Goal: Task Accomplishment & Management: Manage account settings

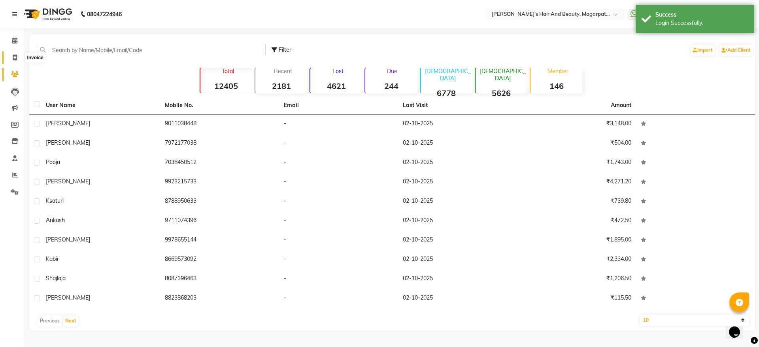
click at [15, 55] on icon at bounding box center [15, 58] width 4 height 6
select select "4517"
select select "service"
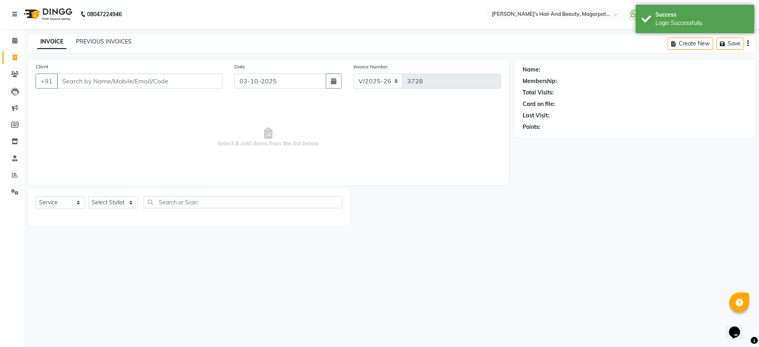
click at [115, 81] on input "Client" at bounding box center [140, 81] width 166 height 15
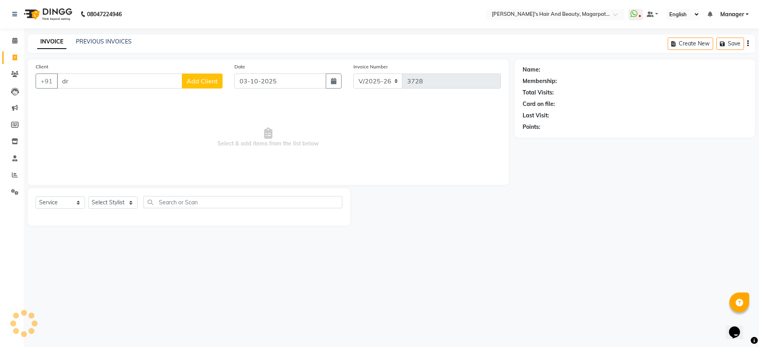
type input "d"
type input "c"
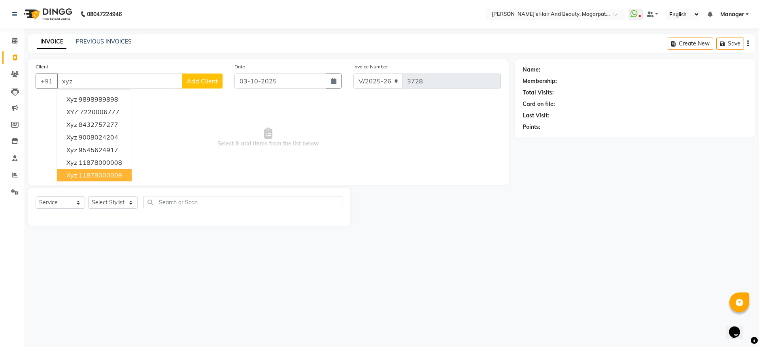
click at [100, 177] on ngb-highlight "11878000009" at bounding box center [100, 175] width 43 height 8
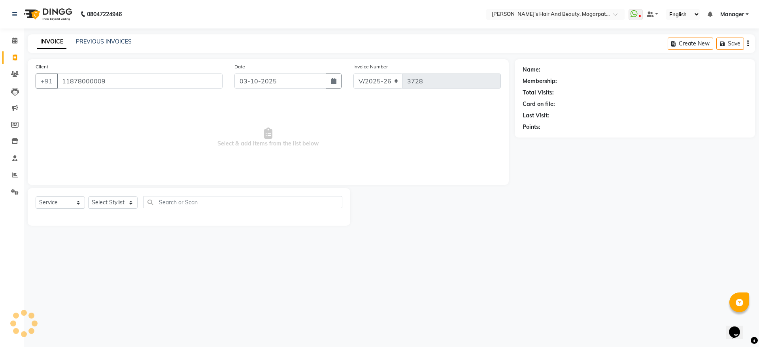
type input "11878000009"
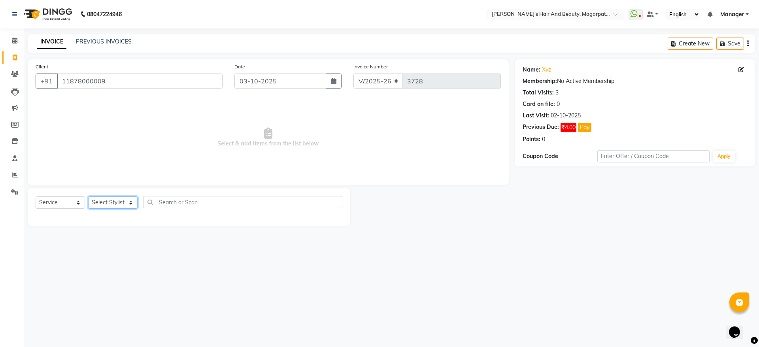
click at [101, 200] on select "Select Stylist Aayush Amol harshad Manager Nagesh Rahul Simran Sourav" at bounding box center [112, 202] width 49 height 12
select select "67454"
click at [88, 196] on select "Select Stylist Aayush Amol harshad Manager Nagesh Rahul Simran Sourav" at bounding box center [112, 202] width 49 height 12
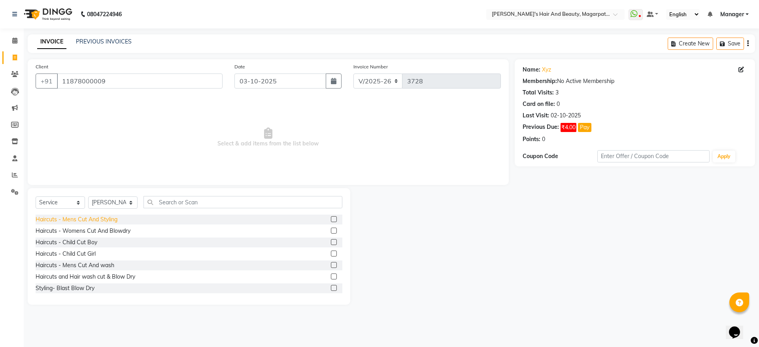
click at [93, 215] on div "Haircuts - Mens Cut And Styling" at bounding box center [77, 219] width 82 height 8
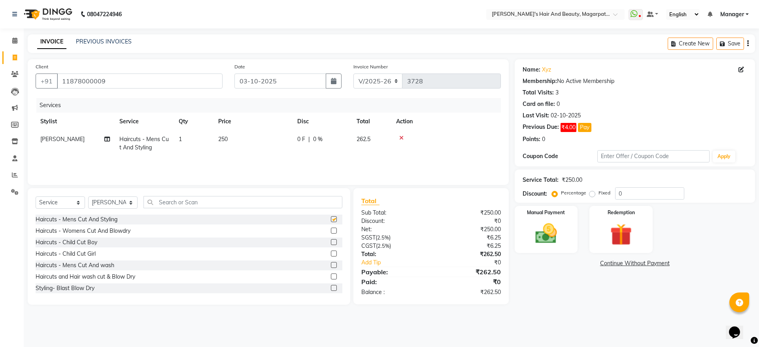
checkbox input "false"
click at [560, 232] on img at bounding box center [546, 234] width 37 height 26
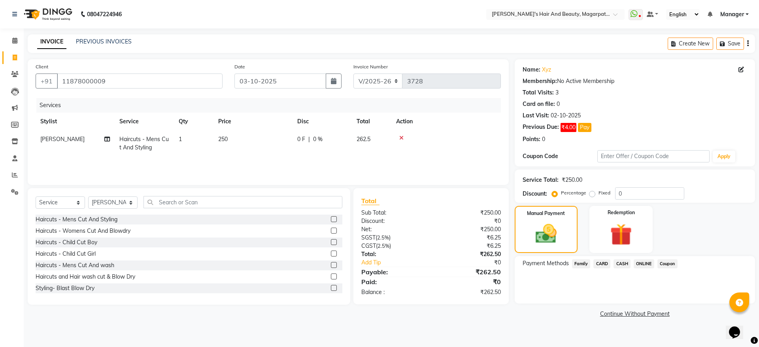
click at [641, 266] on span "ONLINE" at bounding box center [643, 263] width 21 height 9
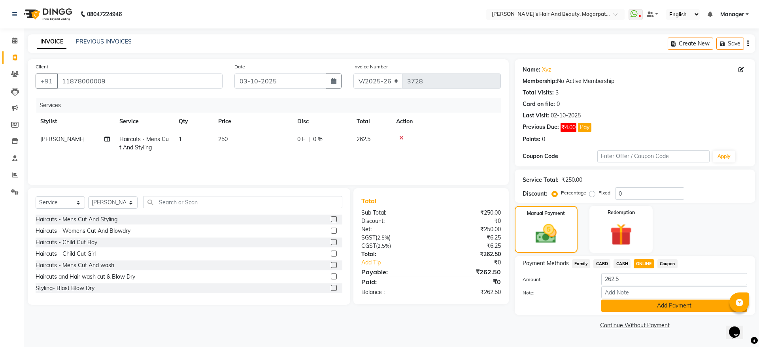
click at [648, 306] on button "Add Payment" at bounding box center [674, 306] width 146 height 12
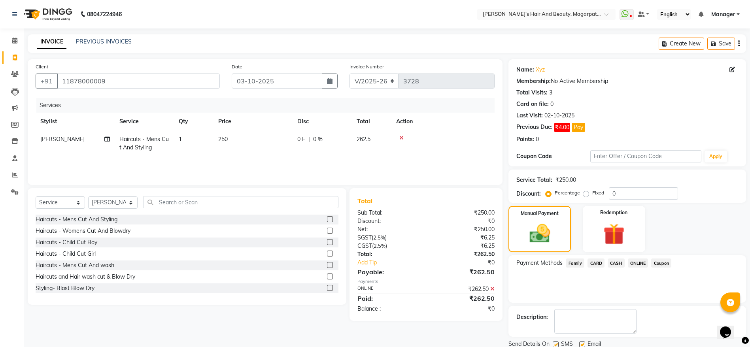
scroll to position [28, 0]
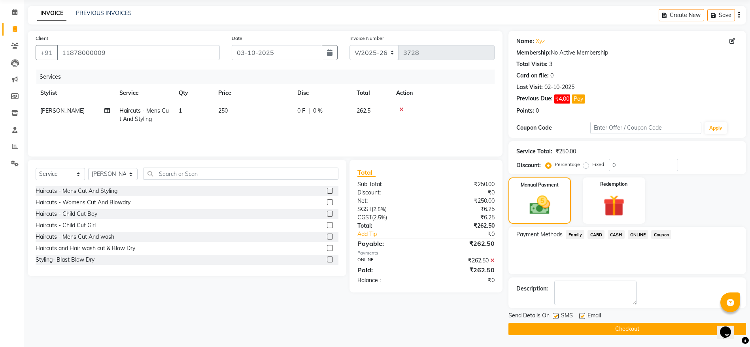
click at [624, 330] on button "Checkout" at bounding box center [626, 329] width 237 height 12
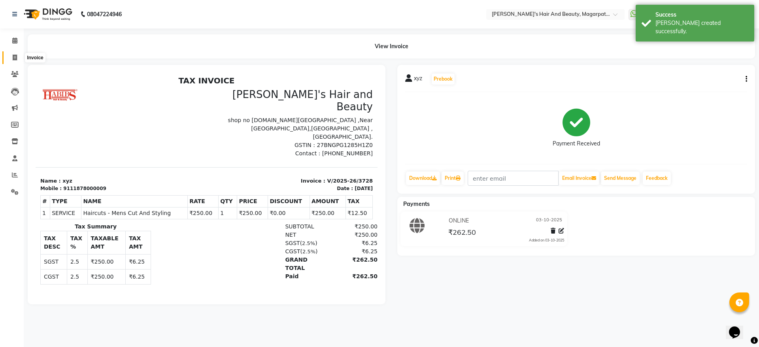
click at [16, 54] on span at bounding box center [15, 57] width 14 height 9
select select "service"
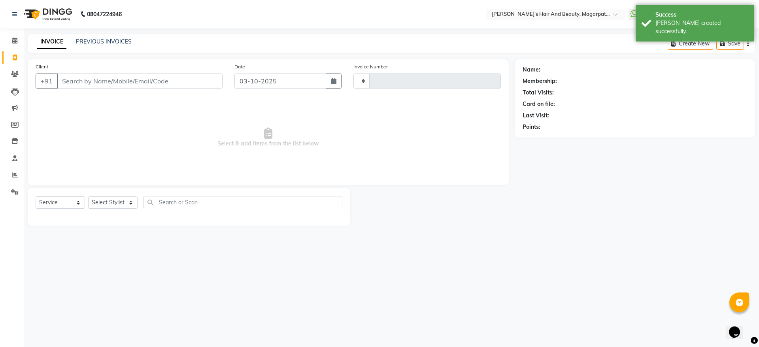
type input "3729"
select select "4517"
click at [91, 83] on input "Client" at bounding box center [140, 81] width 166 height 15
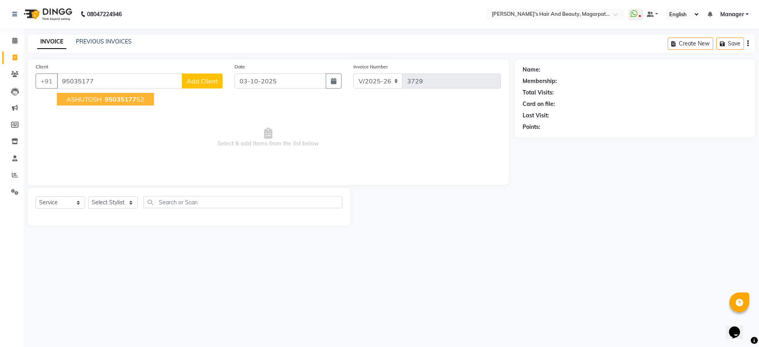
click at [96, 101] on span "ASHUTOSH" at bounding box center [83, 99] width 35 height 8
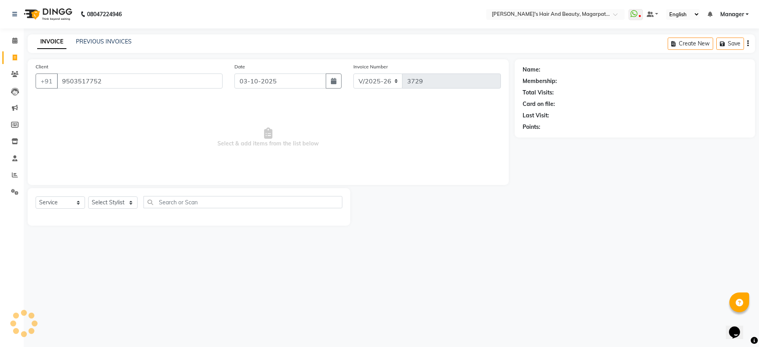
type input "9503517752"
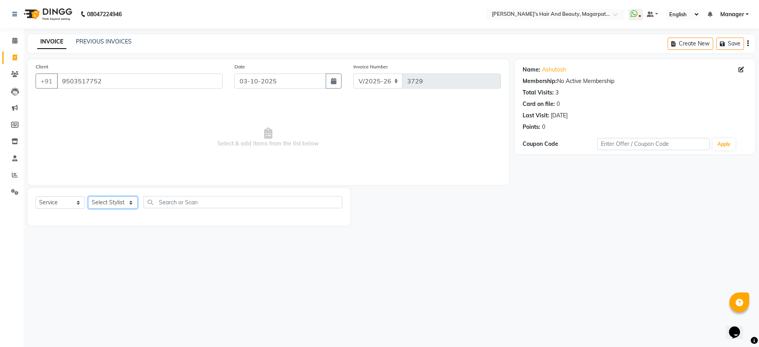
click at [115, 200] on select "Select Stylist Aayush Amol harshad Manager Nagesh Rahul Simran Sourav" at bounding box center [112, 202] width 49 height 12
select select "67454"
click at [88, 196] on select "Select Stylist Aayush Amol harshad Manager Nagesh Rahul Simran Sourav" at bounding box center [112, 202] width 49 height 12
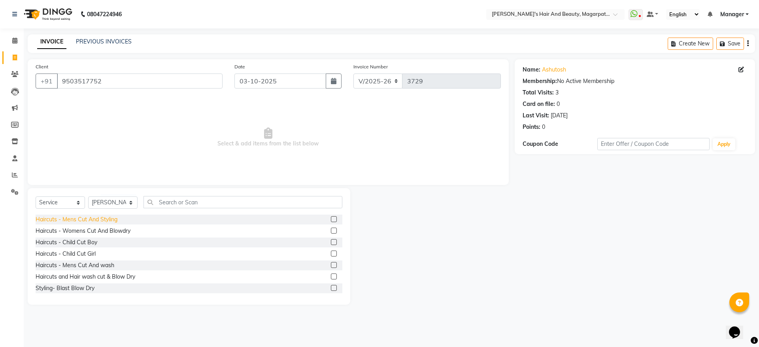
click at [103, 218] on div "Haircuts - Mens Cut And Styling" at bounding box center [77, 219] width 82 height 8
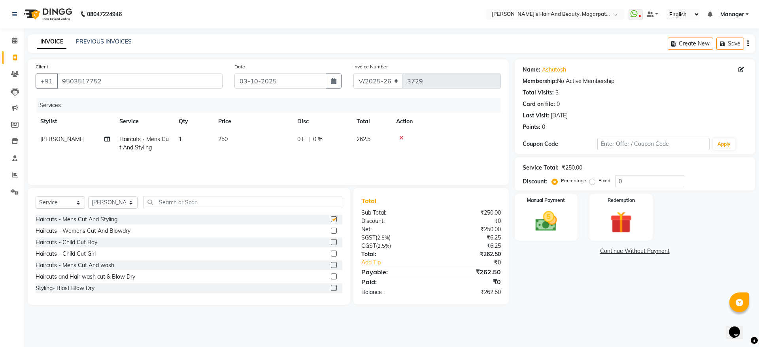
checkbox input "false"
click at [544, 218] on img at bounding box center [546, 221] width 37 height 26
click at [643, 251] on span "ONLINE" at bounding box center [643, 251] width 21 height 9
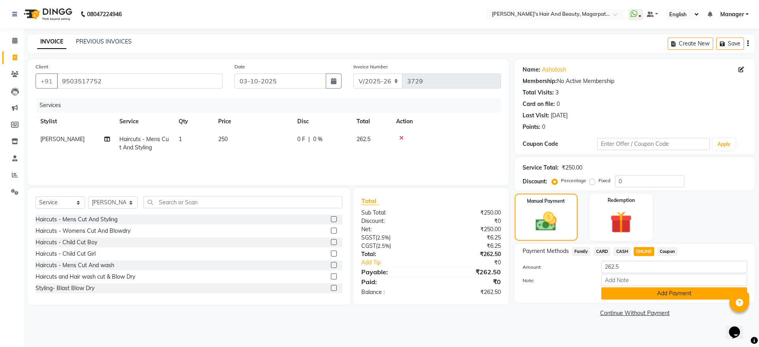
click at [656, 294] on button "Add Payment" at bounding box center [674, 293] width 146 height 12
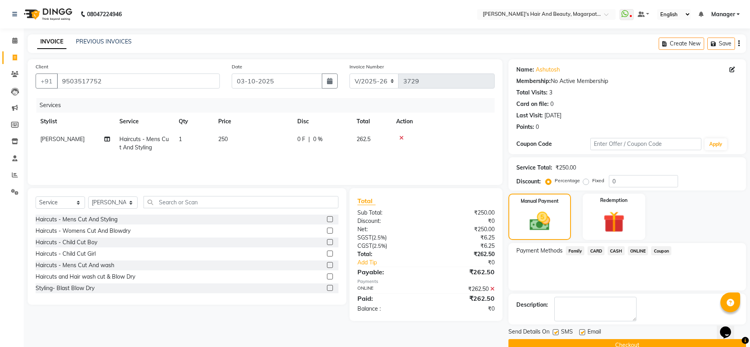
scroll to position [16, 0]
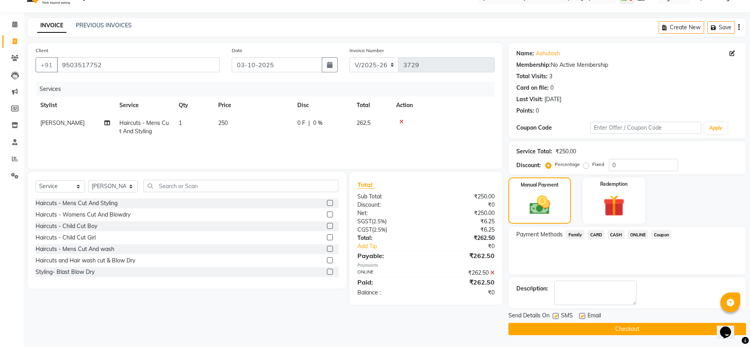
click at [632, 329] on button "Checkout" at bounding box center [626, 329] width 237 height 12
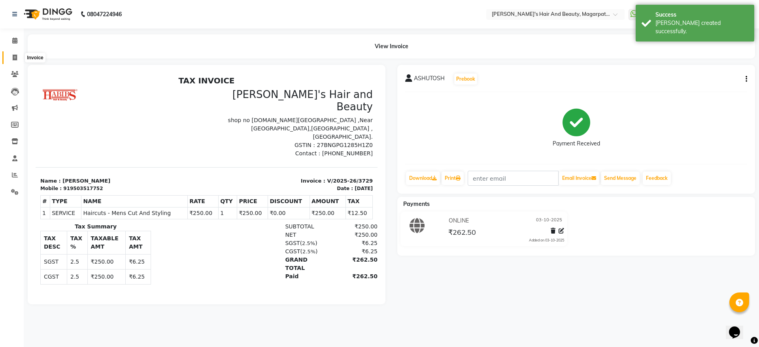
click at [14, 54] on span at bounding box center [15, 57] width 14 height 9
select select "4517"
select select "service"
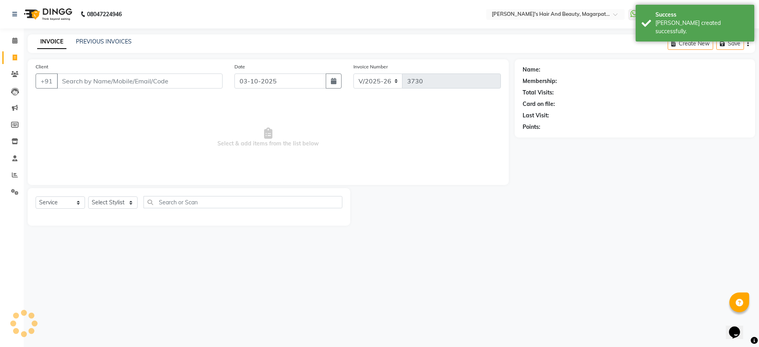
click at [75, 76] on input "Client" at bounding box center [140, 81] width 166 height 15
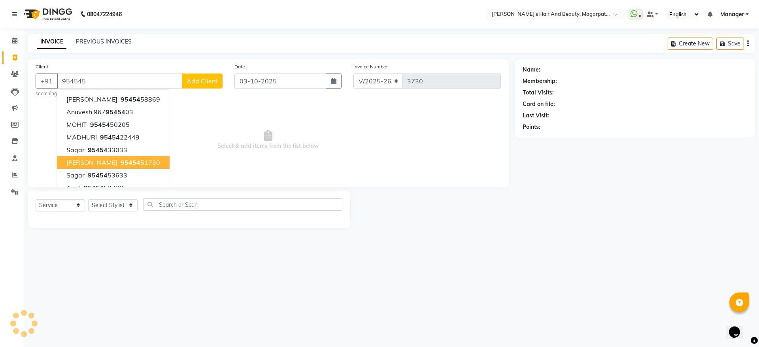
click at [121, 164] on span "95454" at bounding box center [131, 162] width 20 height 8
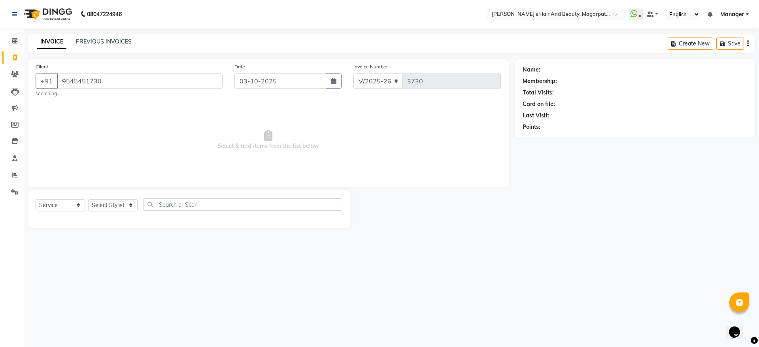
type input "9545451730"
click at [110, 203] on select "Select Stylist Aayush Amol harshad Manager Nagesh Rahul Simran Sourav" at bounding box center [112, 205] width 49 height 12
select select "67454"
click at [88, 199] on select "Select Stylist Aayush Amol harshad Manager Nagesh Rahul Simran Sourav" at bounding box center [112, 205] width 49 height 12
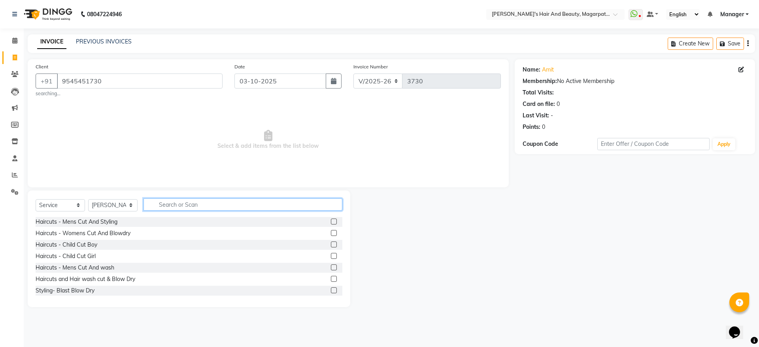
click at [169, 204] on input "text" at bounding box center [242, 204] width 199 height 12
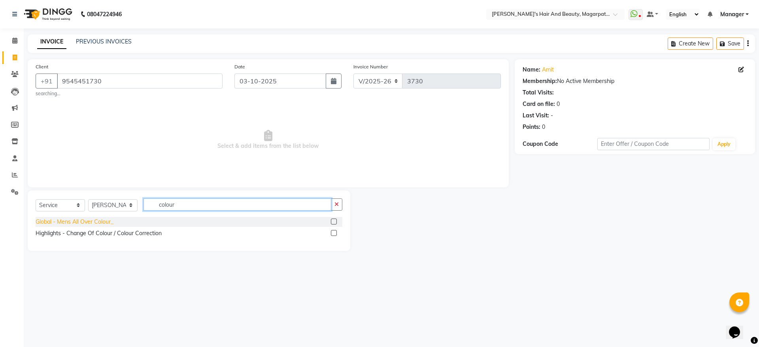
type input "colour"
click at [99, 222] on div "Global - Mens All Over Colour_" at bounding box center [75, 222] width 78 height 8
checkbox input "false"
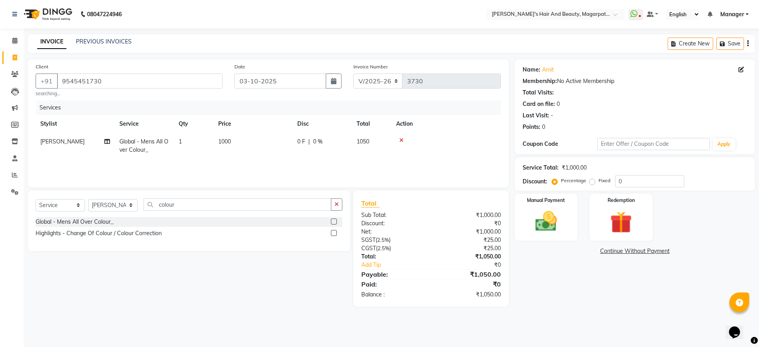
click at [226, 139] on span "1000" at bounding box center [224, 141] width 13 height 7
select select "67454"
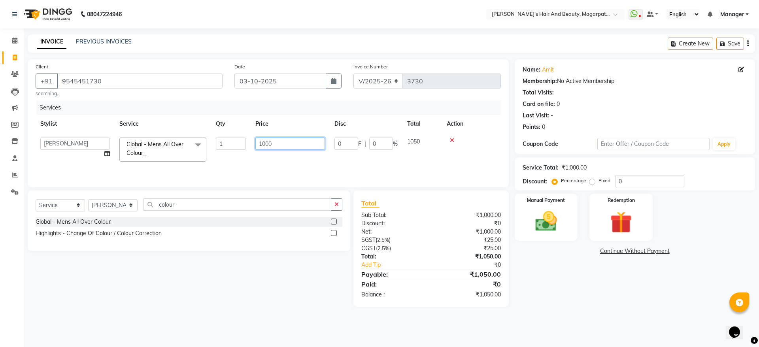
drag, startPoint x: 270, startPoint y: 145, endPoint x: 254, endPoint y: 146, distance: 15.9
click at [254, 146] on td "1000" at bounding box center [290, 150] width 79 height 34
type input "1450"
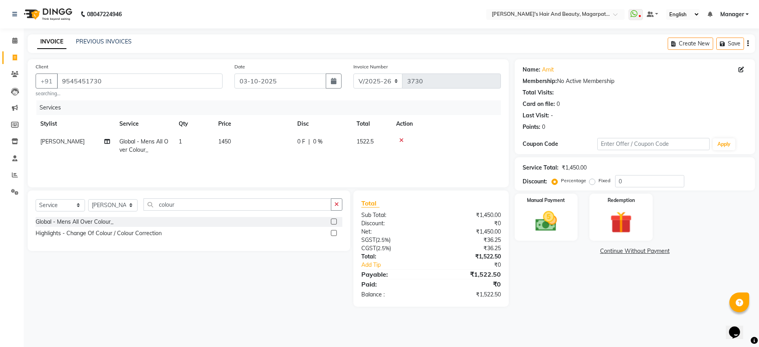
click at [259, 163] on div "Services Stylist Service Qty Price Disc Total Action Sourav Global - Mens All O…" at bounding box center [268, 139] width 465 height 79
click at [551, 219] on img at bounding box center [546, 221] width 37 height 26
click at [643, 251] on span "ONLINE" at bounding box center [643, 251] width 21 height 9
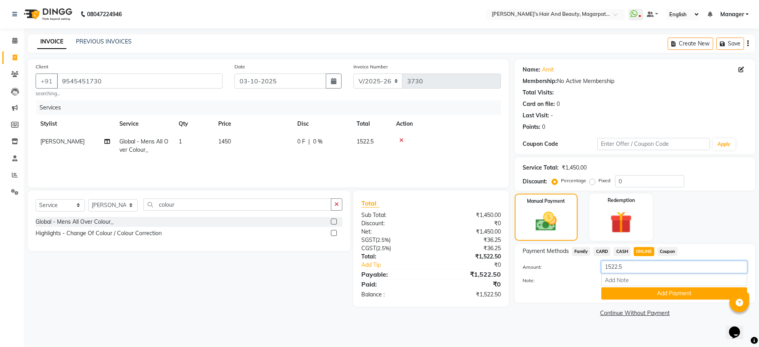
drag, startPoint x: 637, startPoint y: 266, endPoint x: 611, endPoint y: 266, distance: 25.7
click at [611, 266] on input "1522.5" at bounding box center [674, 267] width 146 height 12
type input "1500"
click at [624, 289] on button "Add Payment" at bounding box center [674, 293] width 146 height 12
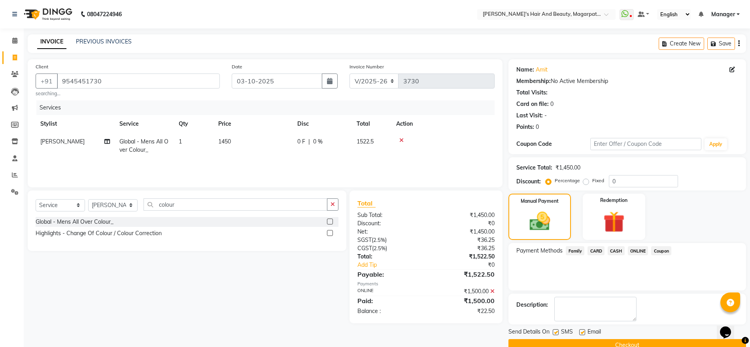
scroll to position [16, 0]
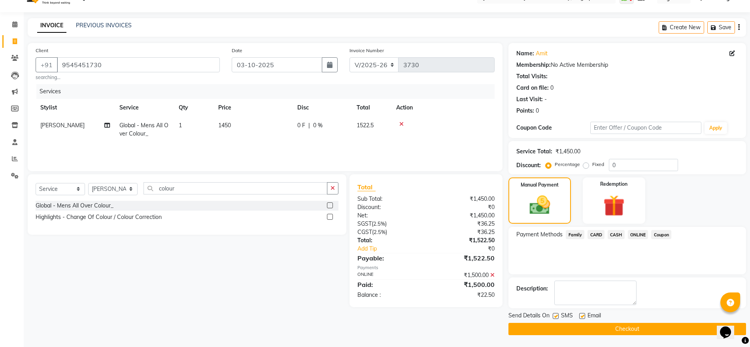
click at [608, 328] on button "Checkout" at bounding box center [626, 329] width 237 height 12
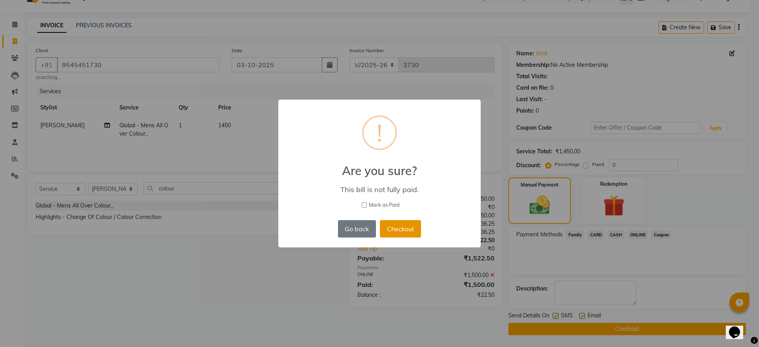
click at [391, 230] on button "Checkout" at bounding box center [400, 228] width 41 height 17
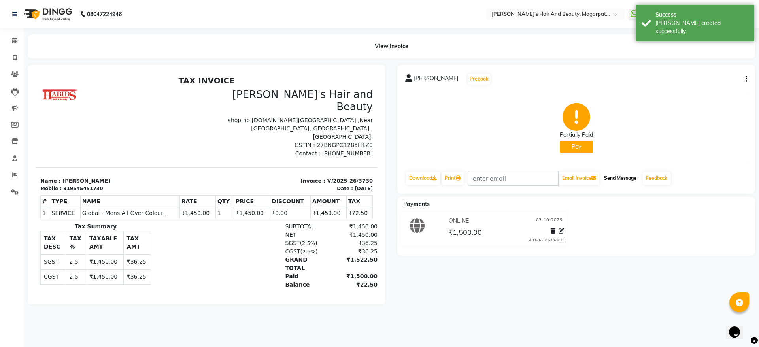
click at [628, 175] on button "Send Message" at bounding box center [620, 178] width 39 height 13
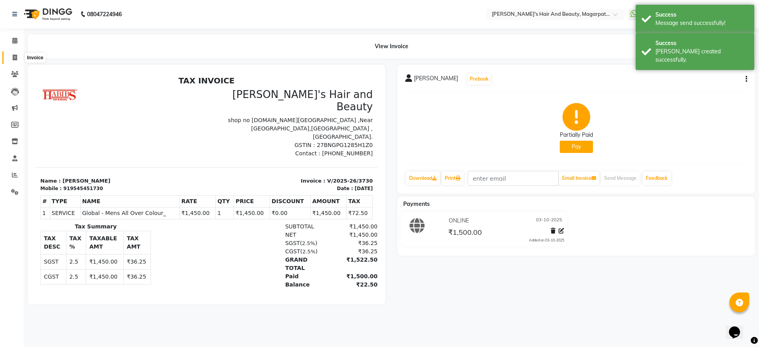
click at [12, 58] on span at bounding box center [15, 57] width 14 height 9
select select "4517"
select select "service"
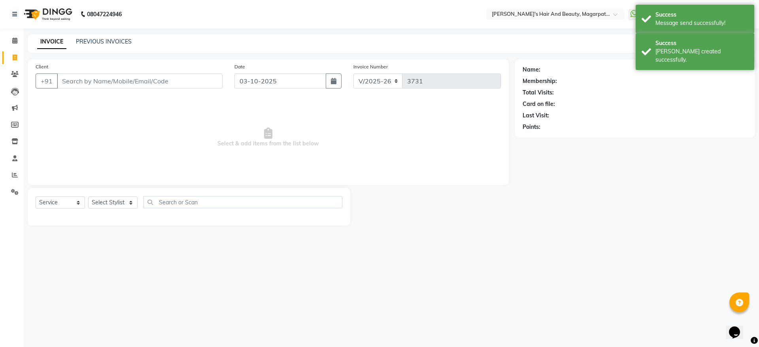
click at [86, 77] on input "Client" at bounding box center [140, 81] width 166 height 15
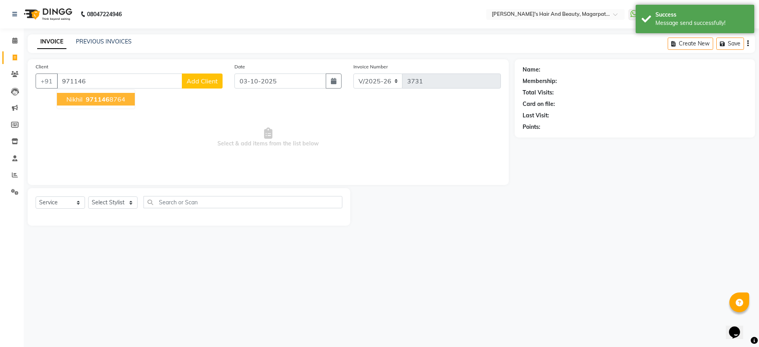
click at [98, 97] on span "971146" at bounding box center [98, 99] width 24 height 8
type input "9711468764"
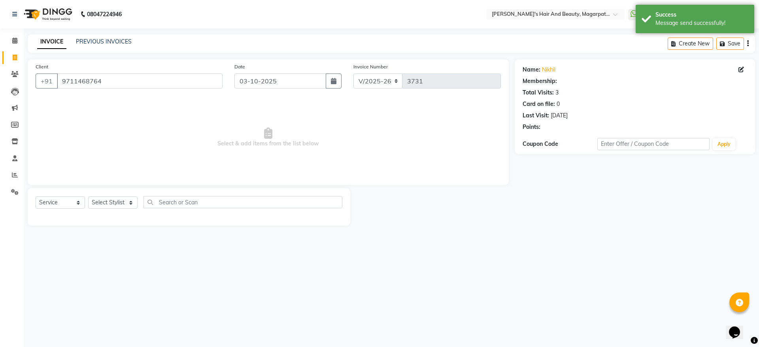
select select "1: Object"
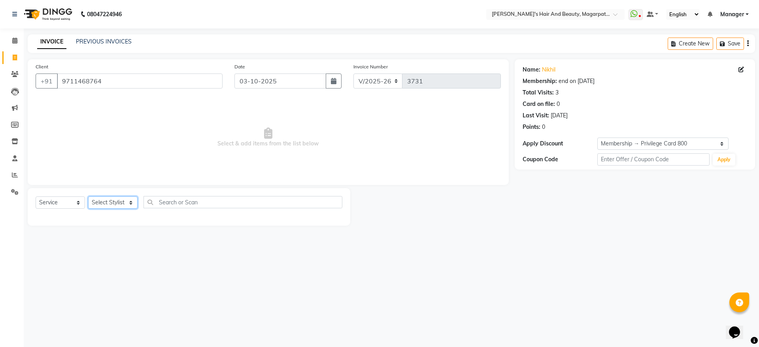
click at [120, 203] on select "Select Stylist Aayush Amol harshad Manager Nagesh Rahul Simran Sourav" at bounding box center [112, 202] width 49 height 12
select select "67454"
click at [88, 196] on select "Select Stylist Aayush Amol harshad Manager Nagesh Rahul Simran Sourav" at bounding box center [112, 202] width 49 height 12
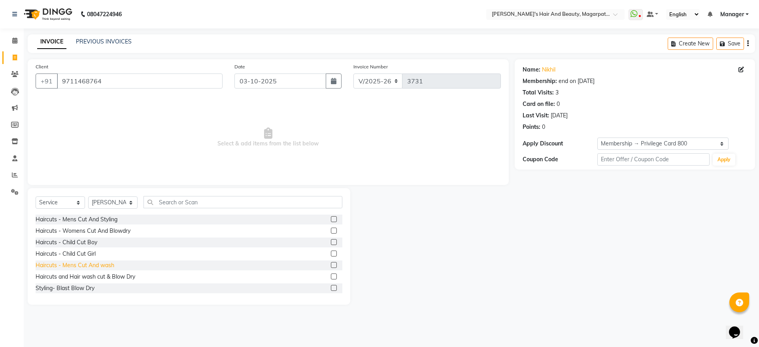
click at [111, 266] on div "Haircuts - Mens Cut And wash" at bounding box center [75, 265] width 79 height 8
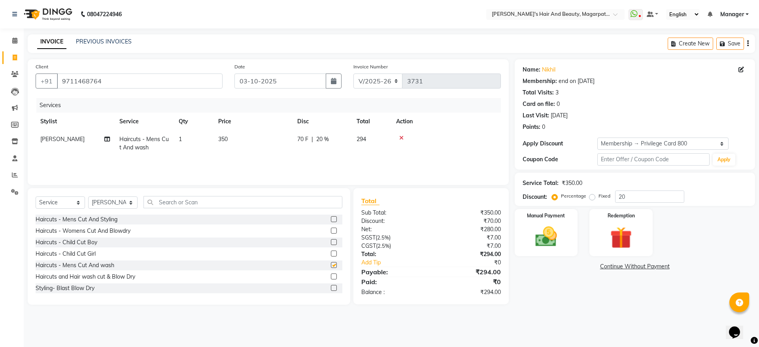
checkbox input "false"
click at [204, 202] on input "text" at bounding box center [242, 202] width 199 height 12
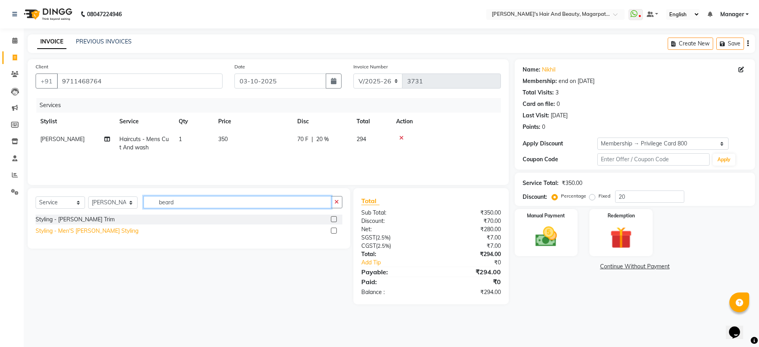
type input "beard"
click at [100, 228] on div "Styling - Men'S Beard Styling" at bounding box center [87, 231] width 103 height 8
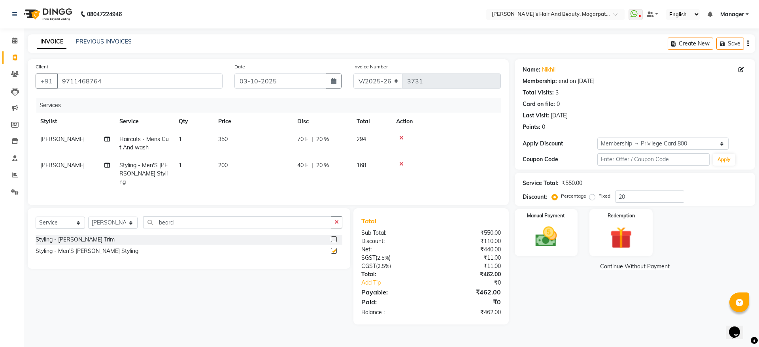
checkbox input "false"
click at [554, 228] on img at bounding box center [546, 237] width 37 height 26
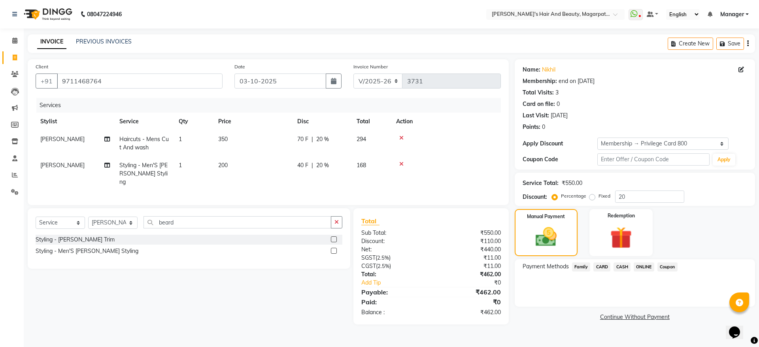
click at [638, 264] on span "ONLINE" at bounding box center [643, 266] width 21 height 9
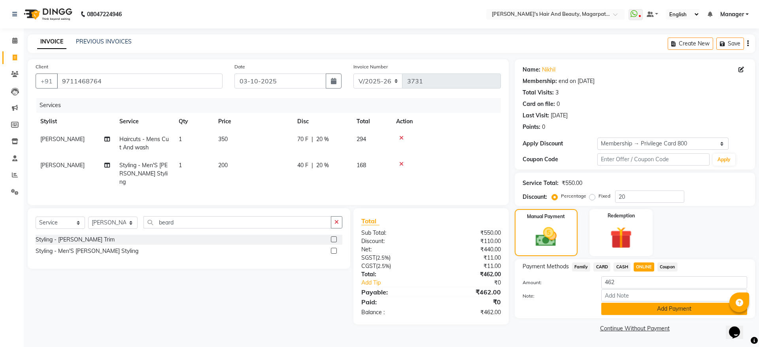
click at [641, 308] on button "Add Payment" at bounding box center [674, 309] width 146 height 12
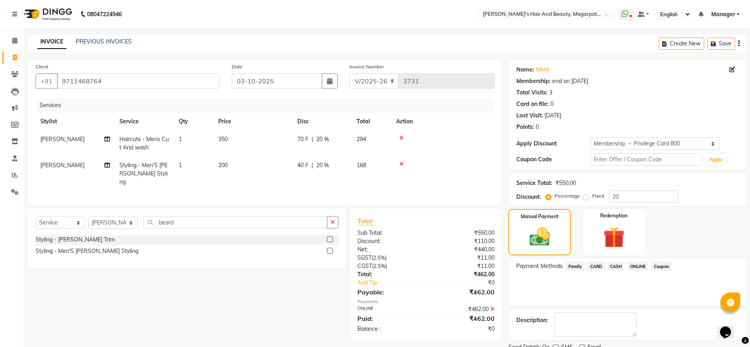
scroll to position [32, 0]
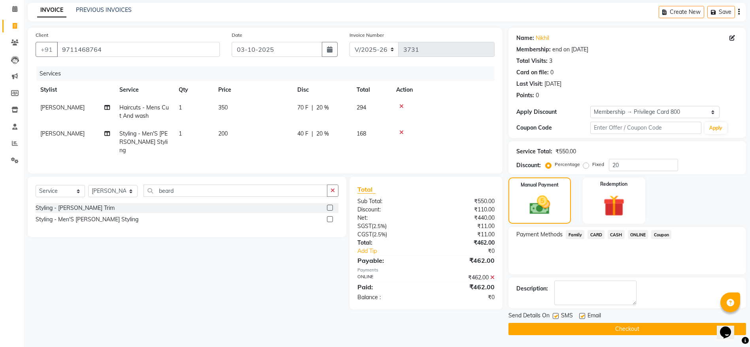
click at [629, 321] on div "Send Details On SMS Email Checkout" at bounding box center [626, 323] width 237 height 24
click at [637, 325] on button "Checkout" at bounding box center [626, 329] width 237 height 12
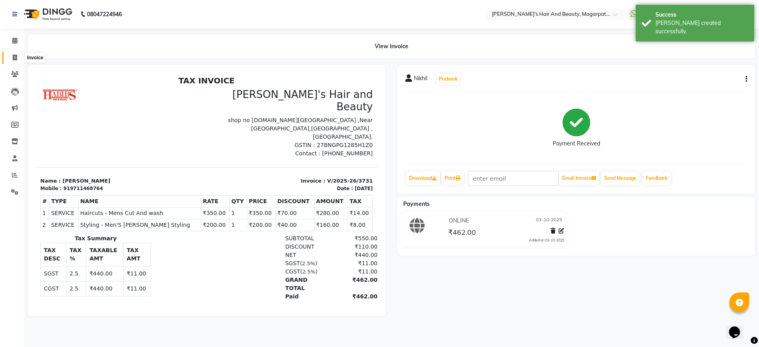
click at [13, 58] on icon at bounding box center [15, 58] width 4 height 6
select select "4517"
select select "service"
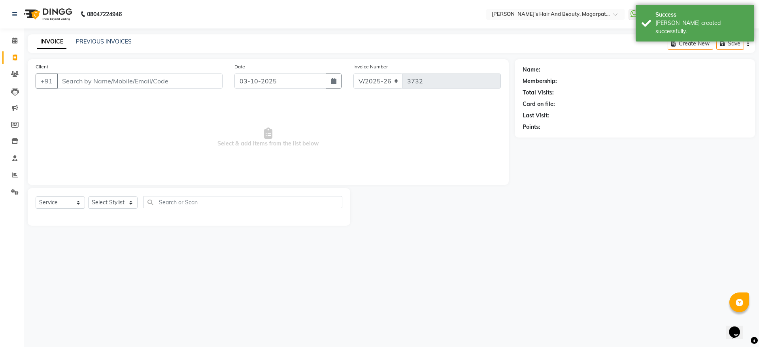
click at [73, 82] on input "Client" at bounding box center [140, 81] width 166 height 15
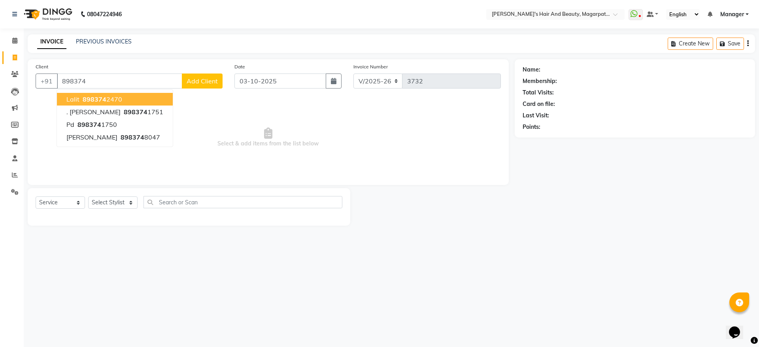
click at [99, 103] on button "Lalit 898374 2470" at bounding box center [115, 99] width 116 height 13
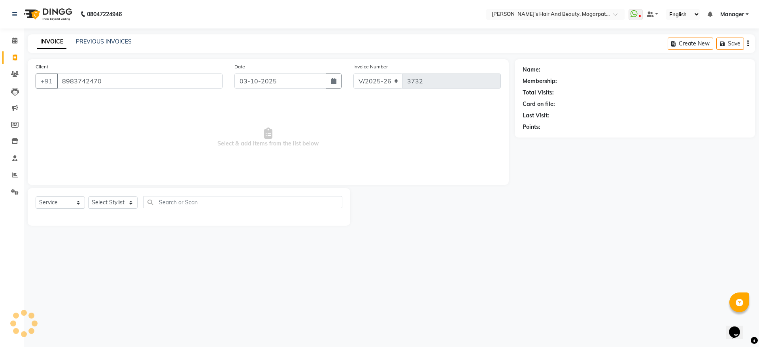
type input "8983742470"
select select "1: Object"
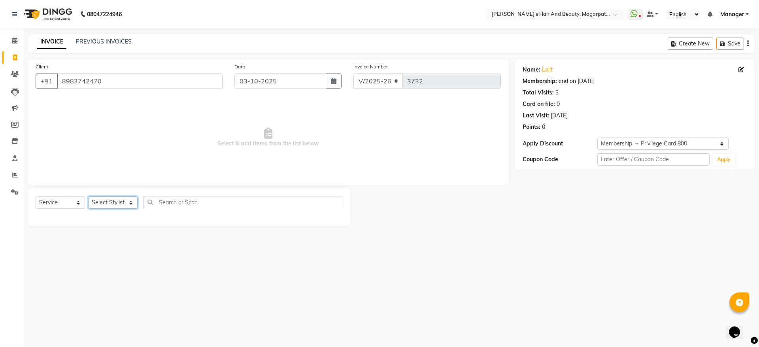
click at [95, 200] on select "Select Stylist Aayush Amol harshad Manager Nagesh Rahul Simran Sourav" at bounding box center [112, 202] width 49 height 12
select select "67444"
click at [88, 196] on select "Select Stylist Aayush Amol harshad Manager Nagesh Rahul Simran Sourav" at bounding box center [112, 202] width 49 height 12
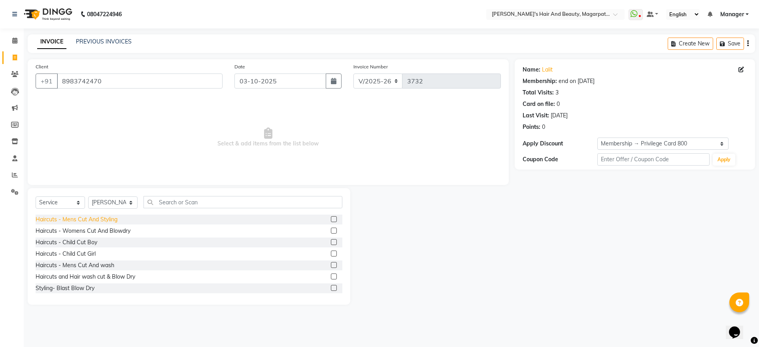
click at [105, 222] on div "Haircuts - Mens Cut And Styling" at bounding box center [77, 219] width 82 height 8
checkbox input "false"
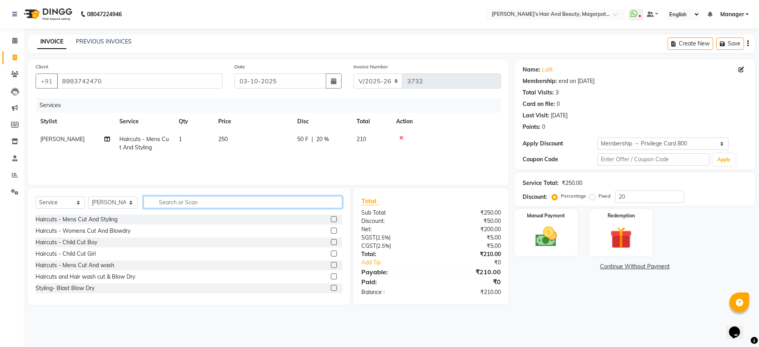
click at [172, 203] on input "text" at bounding box center [242, 202] width 199 height 12
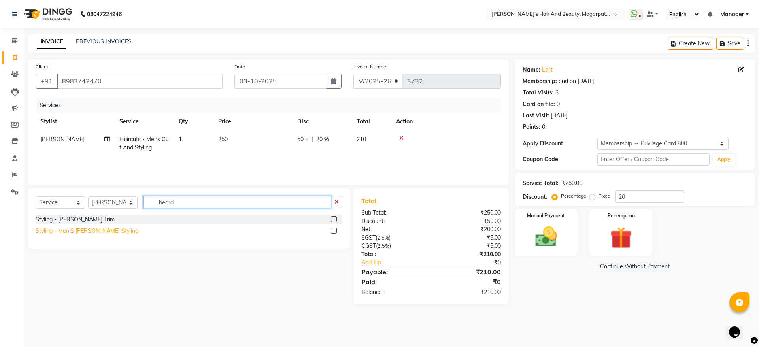
type input "beard"
click at [99, 229] on div "Styling - Men'S Beard Styling" at bounding box center [87, 231] width 103 height 8
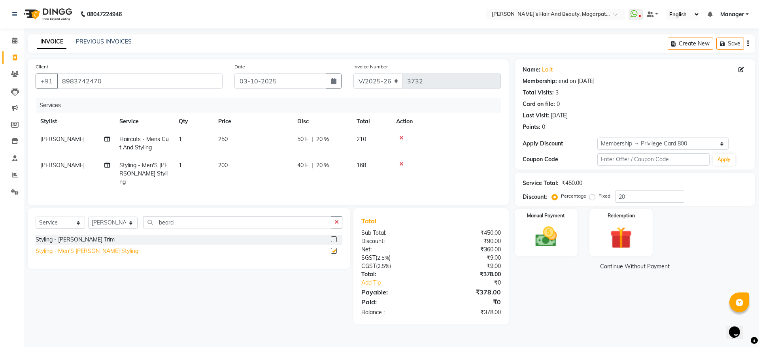
checkbox input "false"
click at [543, 230] on img at bounding box center [546, 237] width 37 height 26
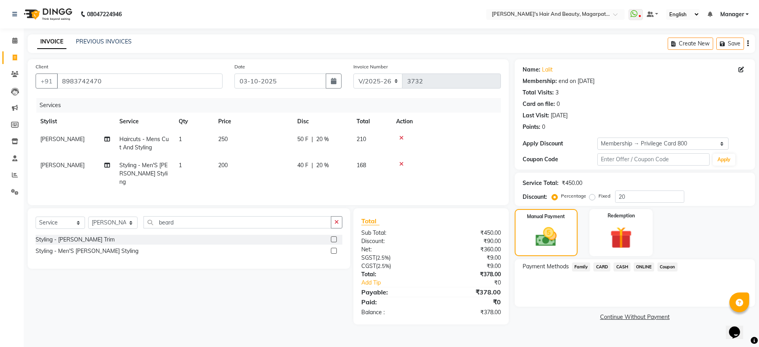
click at [641, 267] on span "ONLINE" at bounding box center [643, 266] width 21 height 9
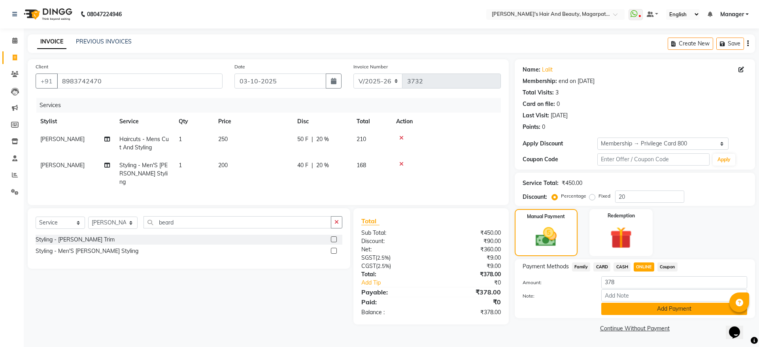
click at [646, 306] on button "Add Payment" at bounding box center [674, 309] width 146 height 12
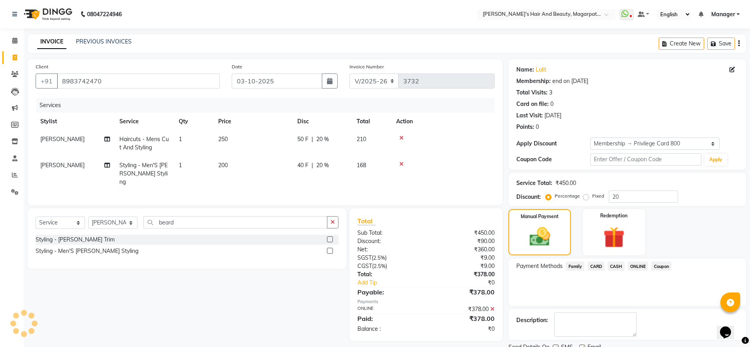
scroll to position [32, 0]
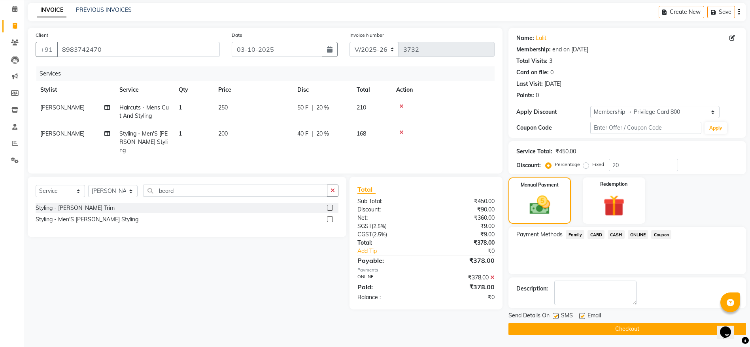
click at [629, 329] on button "Checkout" at bounding box center [626, 329] width 237 height 12
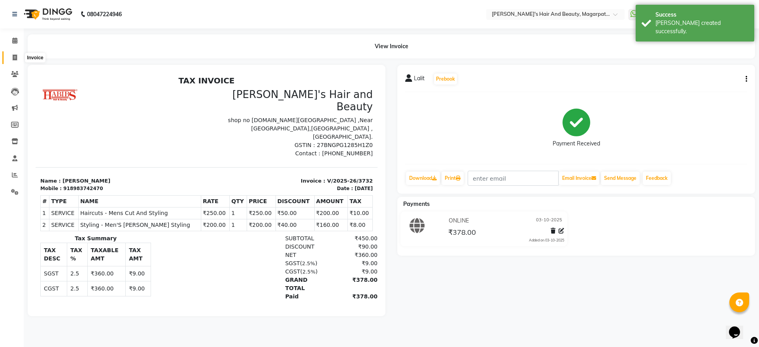
click at [13, 57] on icon at bounding box center [15, 58] width 4 height 6
select select "4517"
select select "service"
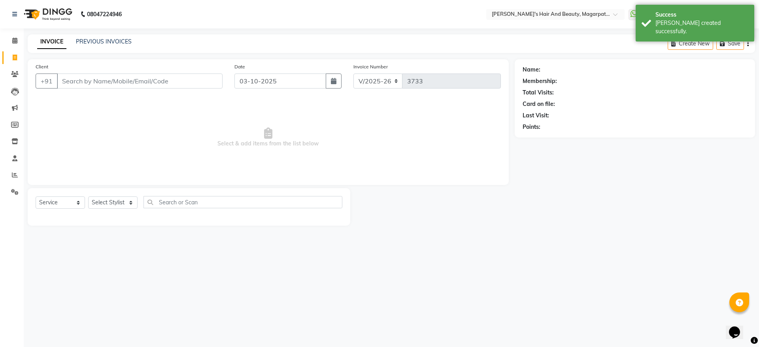
click at [78, 80] on input "Client" at bounding box center [140, 81] width 166 height 15
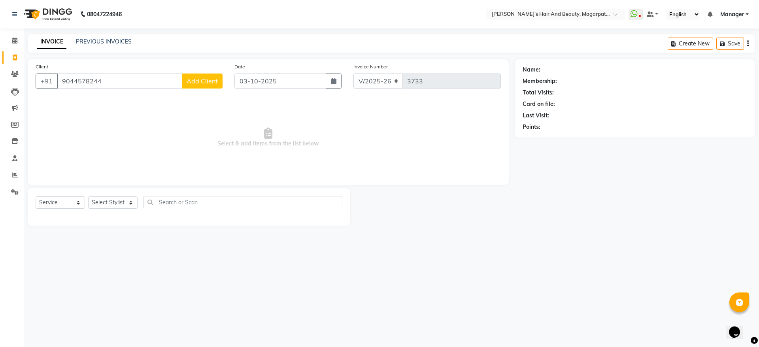
type input "9044578244"
click at [194, 70] on div "Client +91 9044578244 Add Client" at bounding box center [129, 78] width 199 height 32
click at [198, 76] on button "Add Client" at bounding box center [202, 81] width 41 height 15
select select "22"
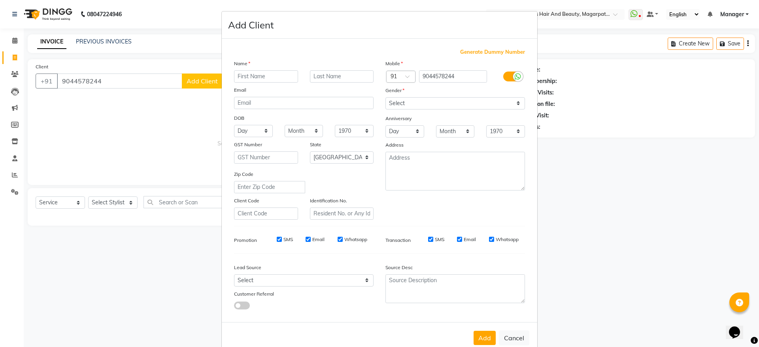
click at [250, 74] on input "text" at bounding box center [266, 76] width 64 height 12
type input "[PERSON_NAME]"
click at [401, 101] on select "Select Male Female Other Prefer Not To Say" at bounding box center [454, 103] width 139 height 12
select select "male"
click at [385, 97] on select "Select Male Female Other Prefer Not To Say" at bounding box center [454, 103] width 139 height 12
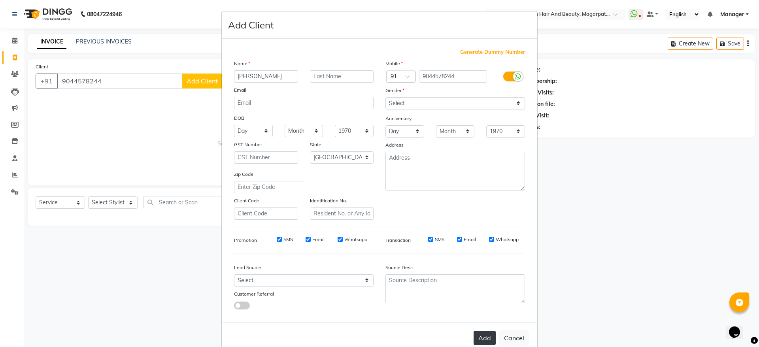
click at [474, 336] on button "Add" at bounding box center [484, 338] width 22 height 14
select select
select select "null"
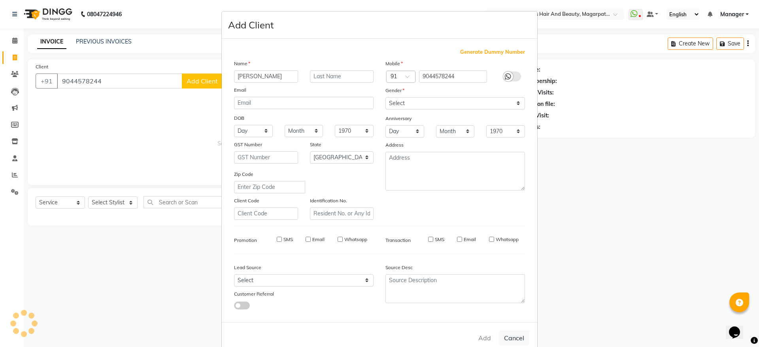
select select
checkbox input "false"
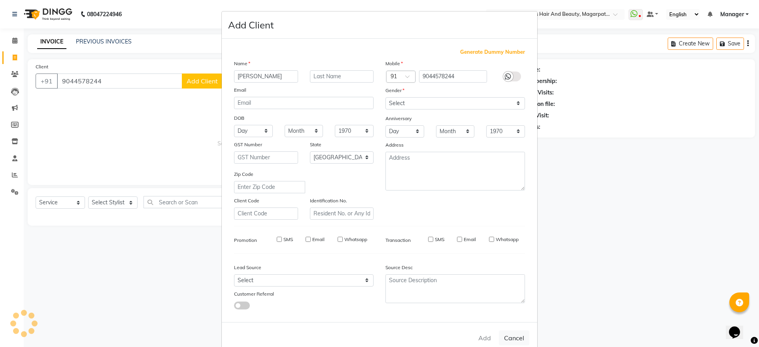
checkbox input "false"
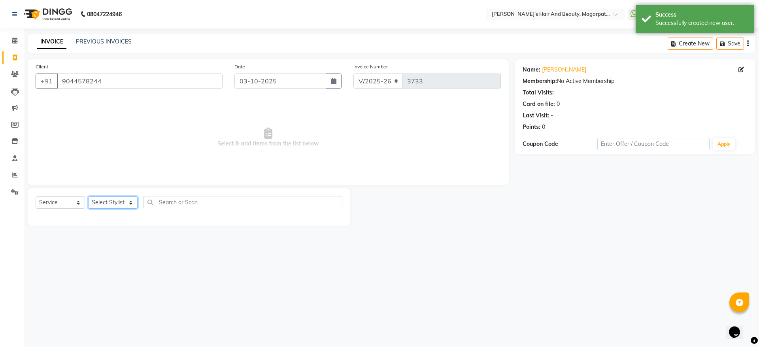
click at [109, 199] on select "Select Stylist Aayush Amol harshad Manager Nagesh Rahul Simran Sourav" at bounding box center [112, 202] width 49 height 12
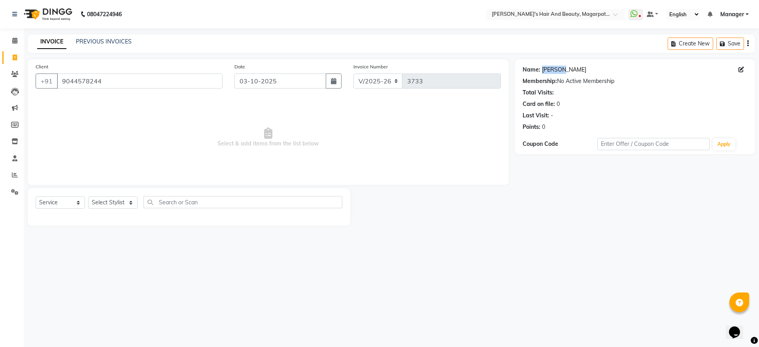
drag, startPoint x: 566, startPoint y: 68, endPoint x: 543, endPoint y: 70, distance: 23.8
click at [543, 70] on div "Name: Utkarsh" at bounding box center [634, 70] width 224 height 8
copy link "[PERSON_NAME]"
click at [104, 202] on select "Select Stylist Aayush Amol harshad Manager Nagesh Rahul Simran Sourav" at bounding box center [112, 202] width 49 height 12
select select "92996"
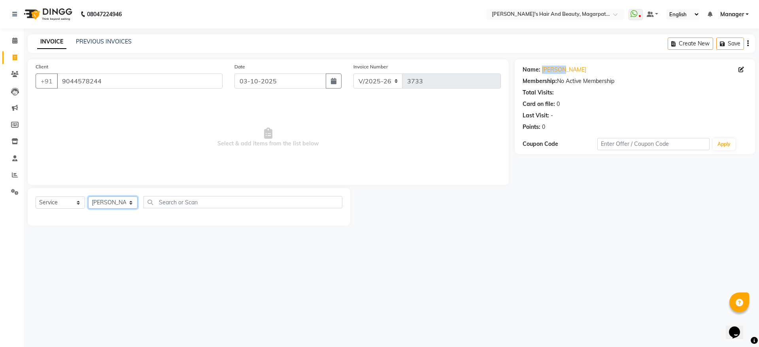
click at [88, 196] on select "Select Stylist Aayush Amol harshad Manager Nagesh Rahul Simran Sourav" at bounding box center [112, 202] width 49 height 12
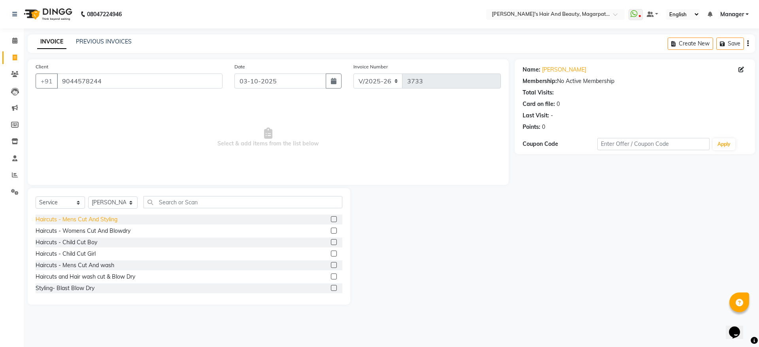
click at [109, 218] on div "Haircuts - Mens Cut And Styling" at bounding box center [77, 219] width 82 height 8
checkbox input "false"
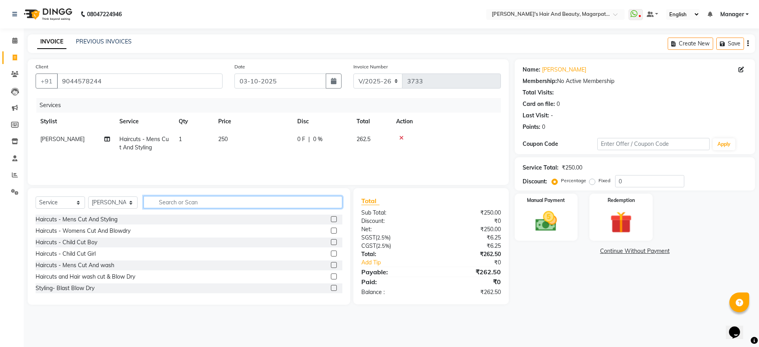
click at [179, 201] on input "text" at bounding box center [242, 202] width 199 height 12
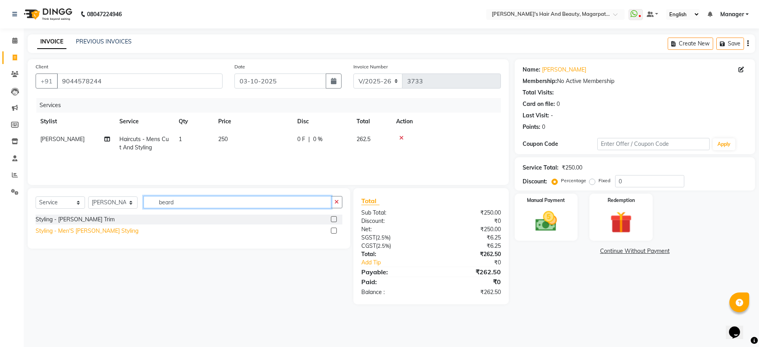
type input "beard"
click at [93, 230] on div "Styling - Men'S Beard Styling" at bounding box center [87, 231] width 103 height 8
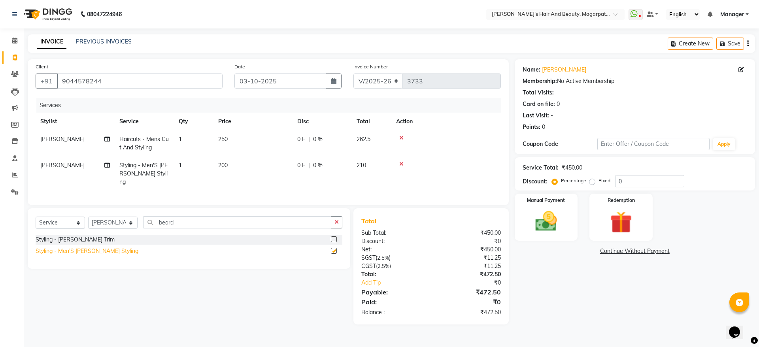
checkbox input "false"
click at [321, 141] on span "0 %" at bounding box center [317, 139] width 9 height 8
select select "92996"
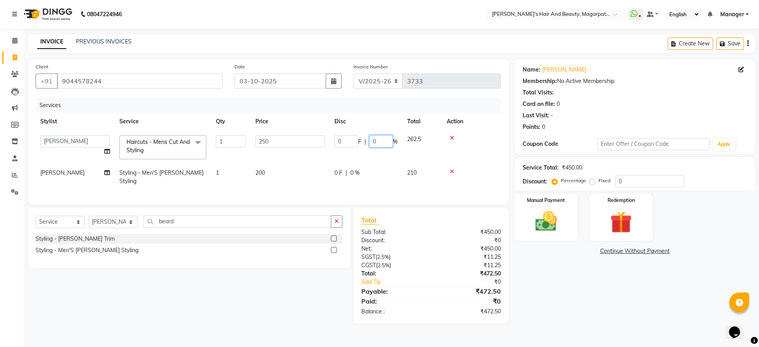
drag, startPoint x: 380, startPoint y: 140, endPoint x: 362, endPoint y: 140, distance: 17.4
click at [362, 140] on div "0 F | 0 %" at bounding box center [365, 141] width 63 height 12
type input "10"
click at [352, 171] on tr "Amol Styling - Men'S Beard Styling 1 200 0 F | 0 % 210" at bounding box center [268, 177] width 465 height 26
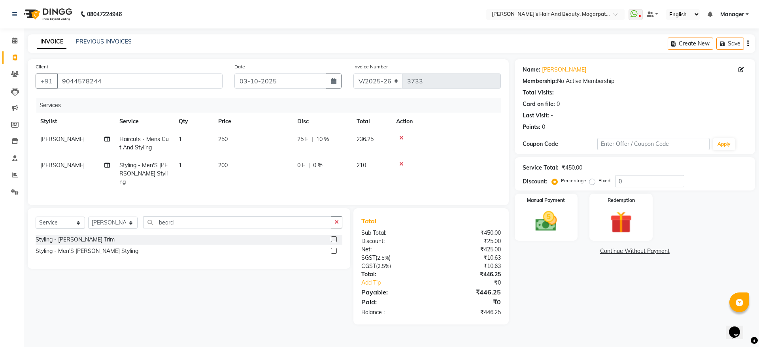
click at [313, 168] on span "0 %" at bounding box center [317, 165] width 9 height 8
select select "92996"
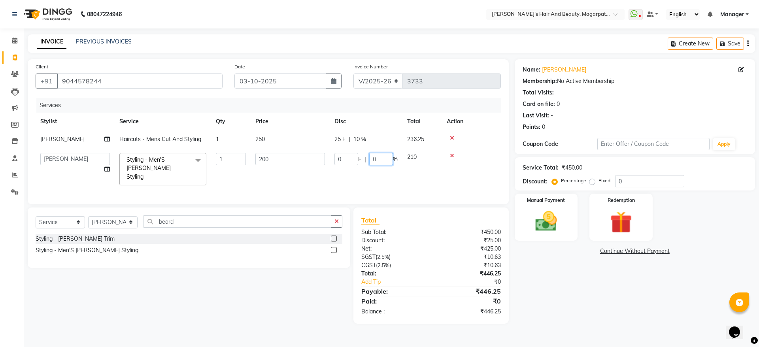
drag, startPoint x: 374, startPoint y: 158, endPoint x: 379, endPoint y: 158, distance: 5.5
click at [379, 158] on input "0" at bounding box center [381, 159] width 24 height 12
type input "10"
click at [375, 172] on tr "Aayush Amol harshad Manager Nagesh Rahul Simran Sourav Styling - Men'S Beard St…" at bounding box center [268, 169] width 465 height 42
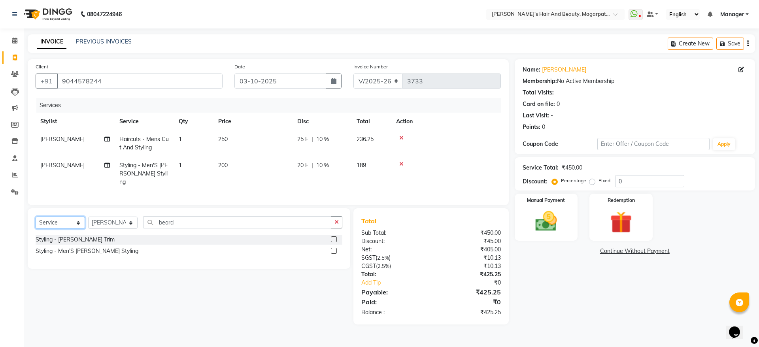
click at [58, 222] on select "Select Service Product Membership Package Voucher Prepaid Gift Card" at bounding box center [60, 223] width 49 height 12
click at [36, 217] on select "Select Service Product Membership Package Voucher Prepaid Gift Card" at bounding box center [60, 223] width 49 height 12
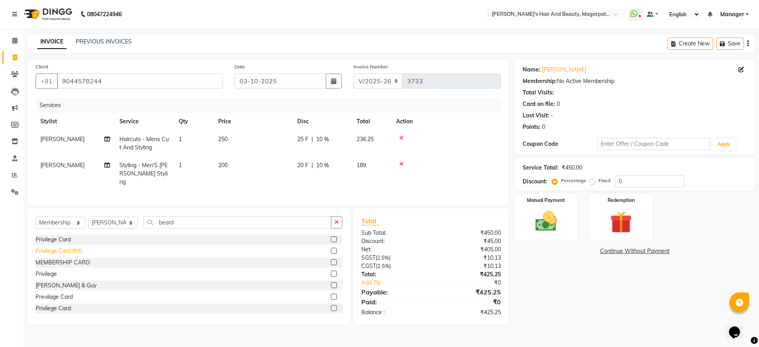
click at [71, 250] on div "Privilege Card 800" at bounding box center [59, 251] width 46 height 8
select select "select"
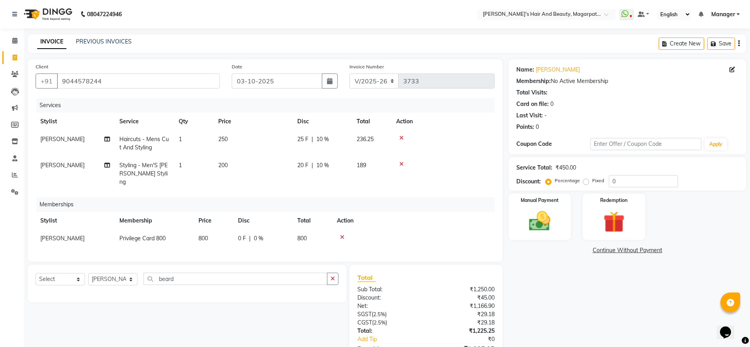
scroll to position [47, 0]
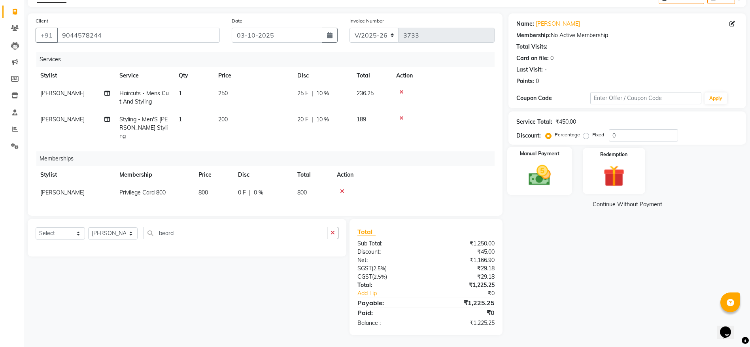
click at [534, 164] on img at bounding box center [539, 175] width 36 height 26
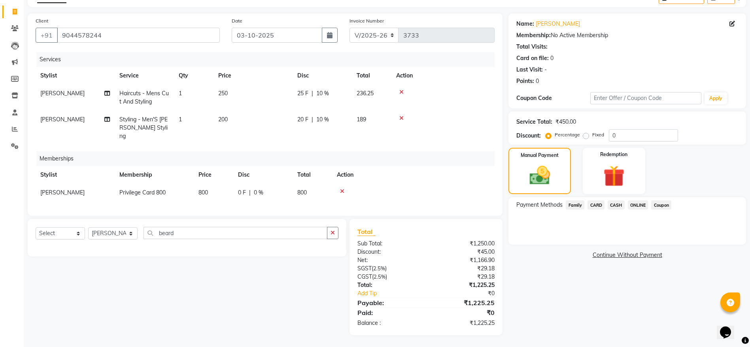
click at [633, 204] on span "ONLINE" at bounding box center [638, 204] width 21 height 9
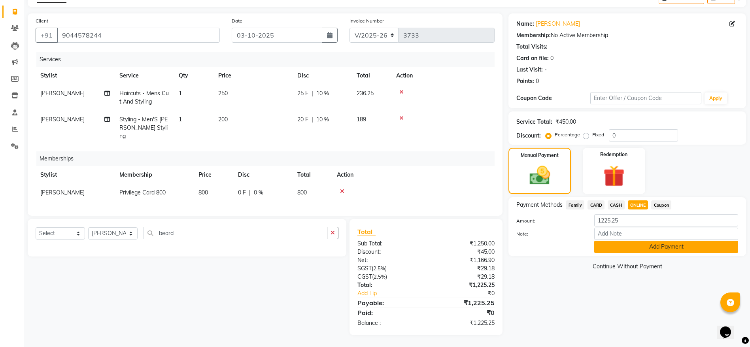
click at [628, 241] on button "Add Payment" at bounding box center [666, 247] width 144 height 12
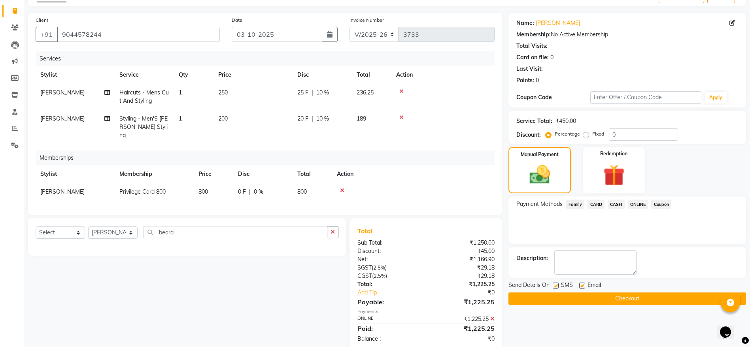
scroll to position [63, 0]
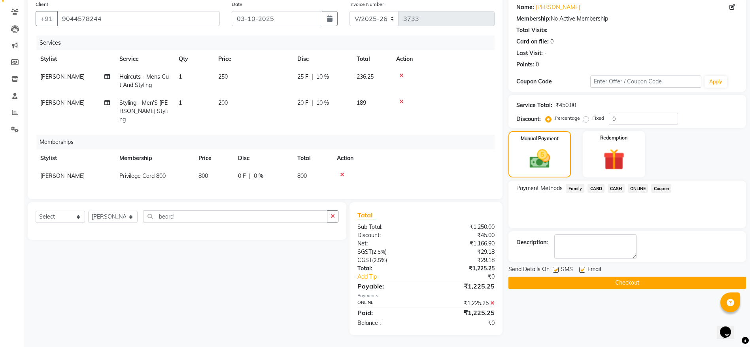
click at [615, 275] on div "Send Details On SMS Email Checkout" at bounding box center [626, 277] width 237 height 24
click at [616, 283] on button "Checkout" at bounding box center [626, 283] width 237 height 12
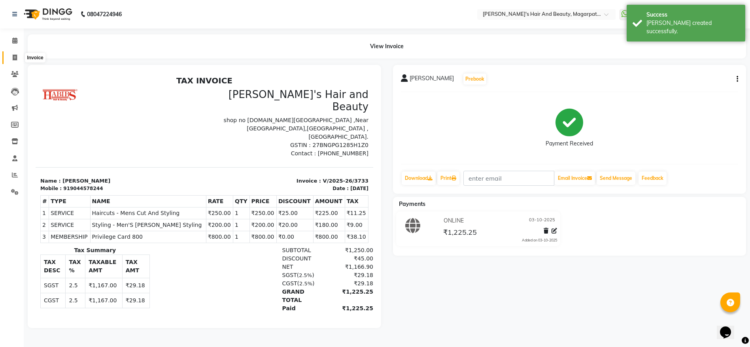
click at [17, 57] on icon at bounding box center [15, 58] width 4 height 6
select select "4517"
select select "service"
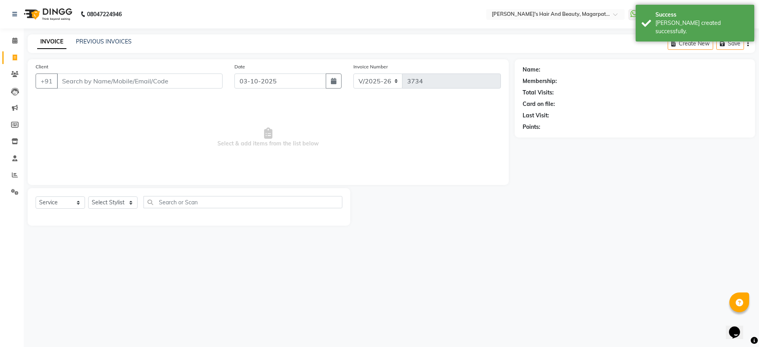
click at [65, 82] on input "Client" at bounding box center [140, 81] width 166 height 15
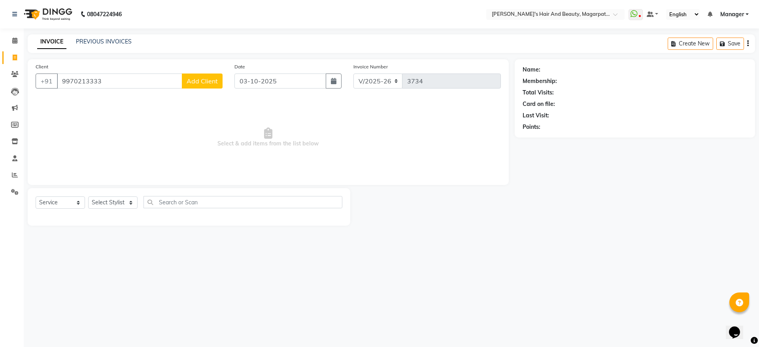
type input "9970213333"
click at [191, 82] on span "Add Client" at bounding box center [202, 81] width 31 height 8
select select "22"
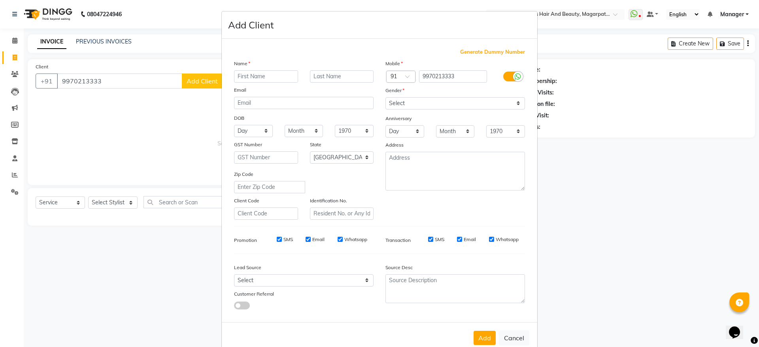
click at [251, 79] on input "text" at bounding box center [266, 76] width 64 height 12
type input "Narendra"
click at [394, 101] on select "Select Male Female Other Prefer Not To Say" at bounding box center [454, 103] width 139 height 12
select select "male"
click at [385, 97] on select "Select Male Female Other Prefer Not To Say" at bounding box center [454, 103] width 139 height 12
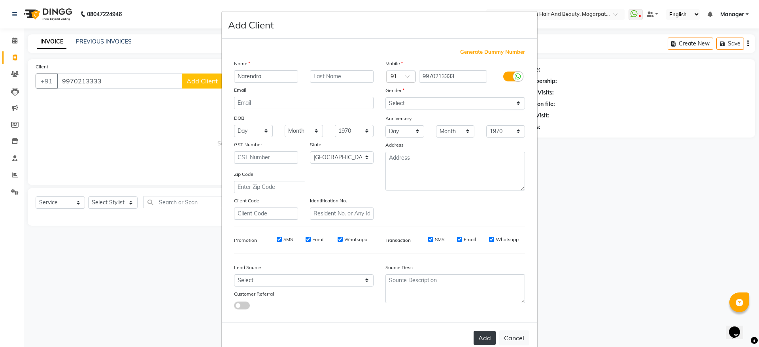
click at [475, 335] on button "Add" at bounding box center [484, 338] width 22 height 14
select select
select select "null"
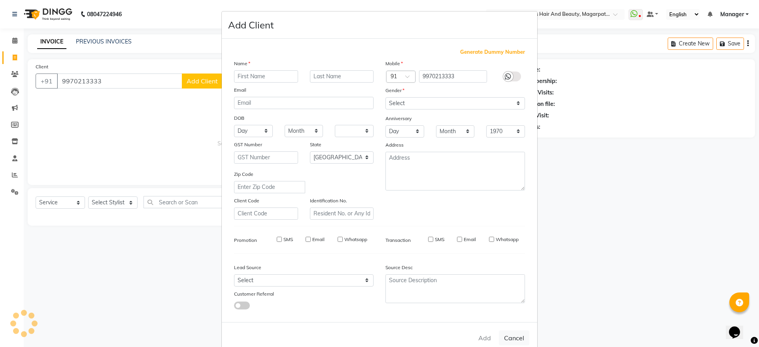
select select
checkbox input "false"
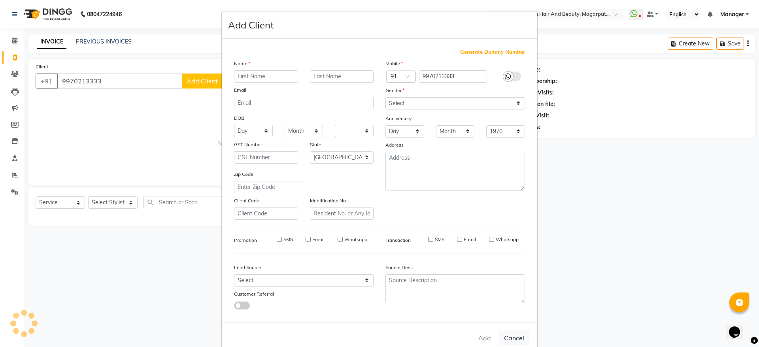
checkbox input "false"
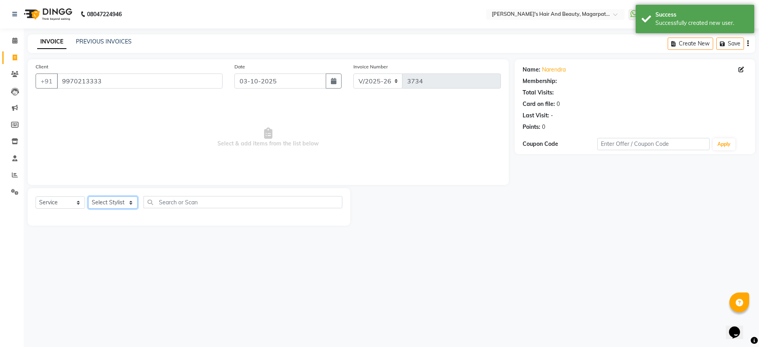
click at [114, 204] on select "Select Stylist Aayush Amol harshad Manager Nagesh Rahul Simran Sourav" at bounding box center [112, 202] width 49 height 12
select select "67444"
click at [88, 196] on select "Select Stylist Aayush Amol harshad Manager Nagesh Rahul Simran Sourav" at bounding box center [112, 202] width 49 height 12
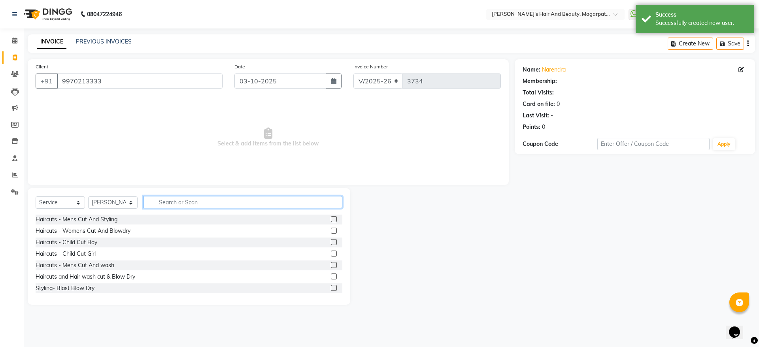
click at [178, 197] on input "text" at bounding box center [242, 202] width 199 height 12
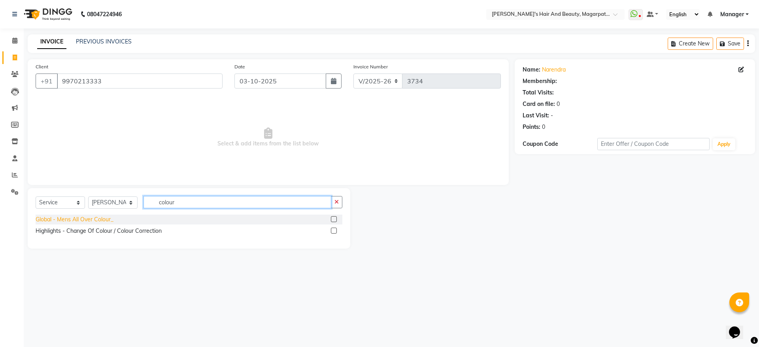
type input "colour"
click at [98, 216] on div "Global - Mens All Over Colour_" at bounding box center [75, 219] width 78 height 8
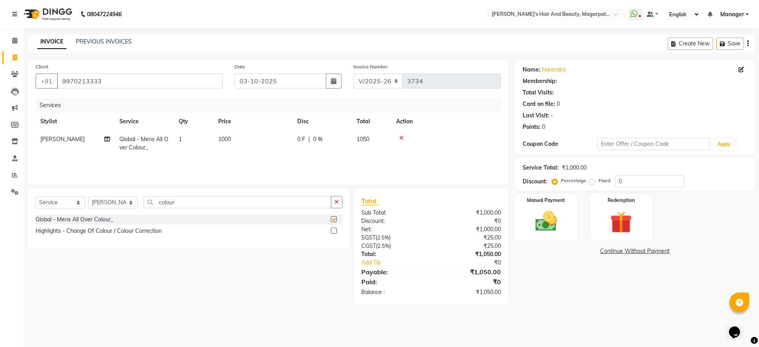
checkbox input "false"
click at [232, 140] on td "1000" at bounding box center [252, 143] width 79 height 26
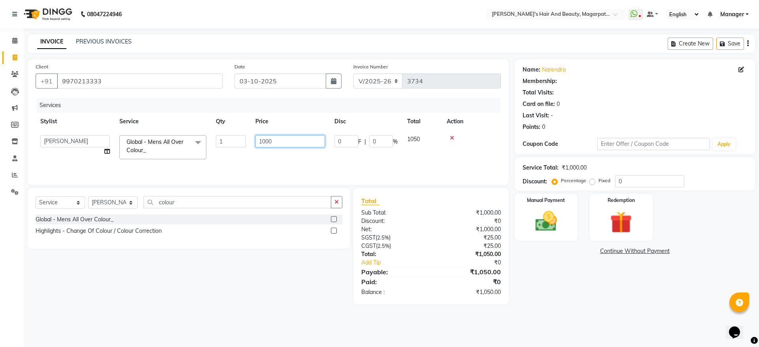
drag, startPoint x: 278, startPoint y: 141, endPoint x: 258, endPoint y: 143, distance: 20.2
click at [258, 143] on input "1000" at bounding box center [290, 141] width 70 height 12
type input "1400"
click at [254, 158] on div "Services Stylist Service Qty Price Disc Total Action Aayush Amol harshad Manage…" at bounding box center [268, 137] width 465 height 79
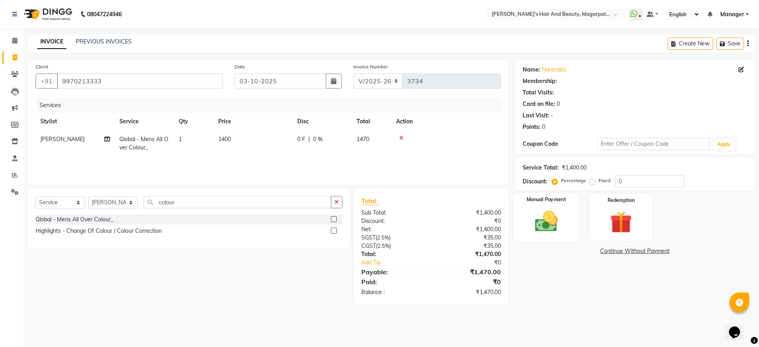
click at [541, 218] on img at bounding box center [546, 221] width 37 height 26
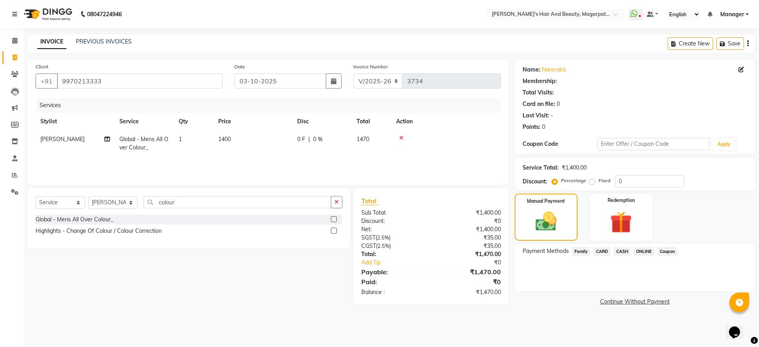
click at [641, 249] on span "ONLINE" at bounding box center [643, 251] width 21 height 9
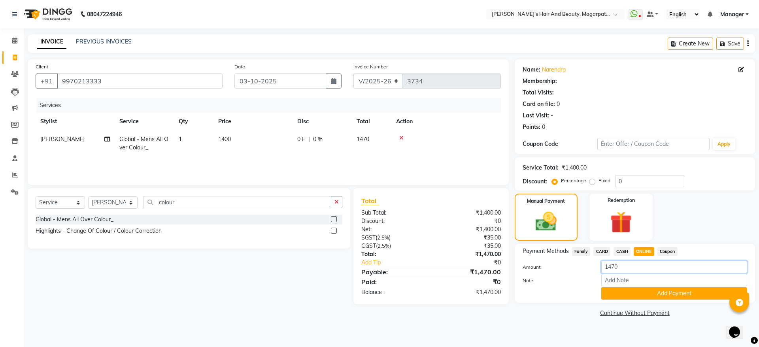
drag, startPoint x: 627, startPoint y: 265, endPoint x: 598, endPoint y: 267, distance: 29.3
click at [598, 267] on div "1470" at bounding box center [674, 267] width 158 height 12
type input "1400"
click at [639, 294] on button "Add Payment" at bounding box center [674, 293] width 146 height 12
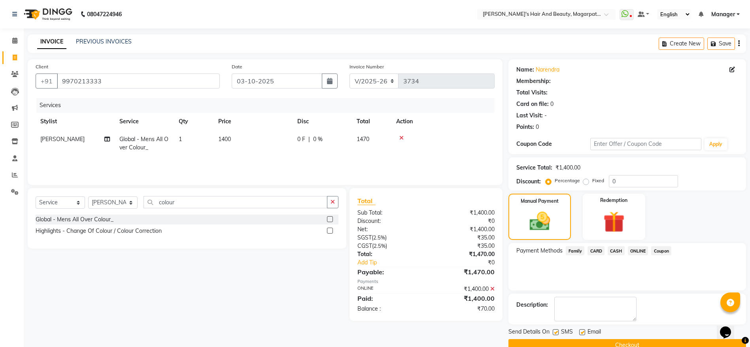
click at [615, 250] on span "CASH" at bounding box center [615, 250] width 17 height 9
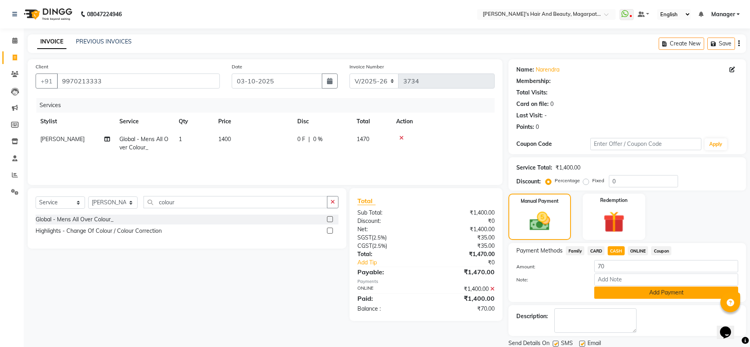
click at [617, 294] on button "Add Payment" at bounding box center [666, 292] width 144 height 12
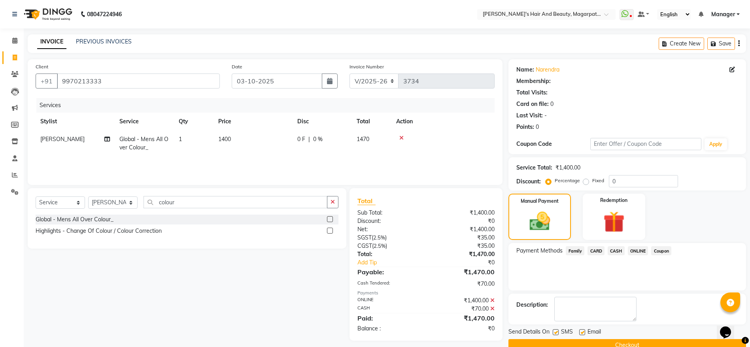
scroll to position [16, 0]
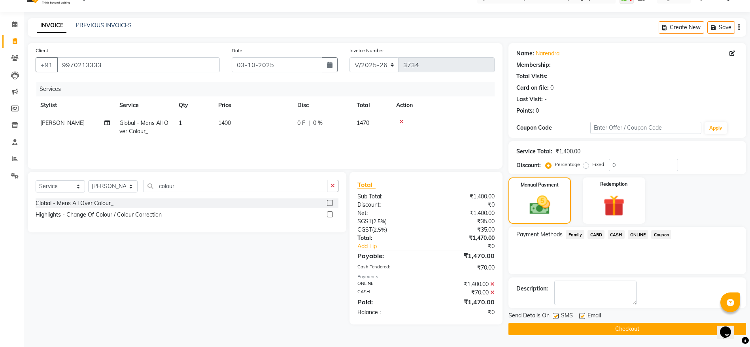
click at [608, 329] on button "Checkout" at bounding box center [626, 329] width 237 height 12
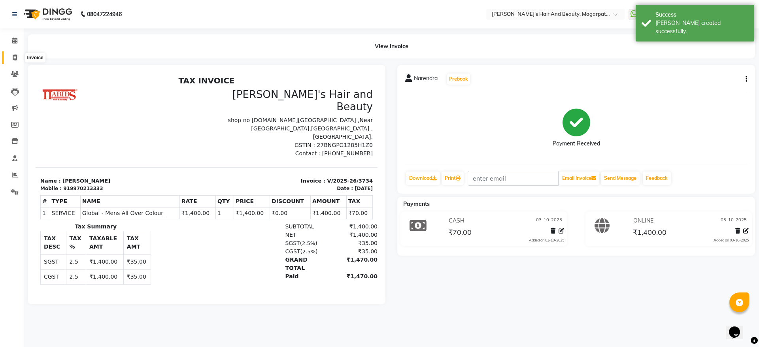
click at [12, 58] on span at bounding box center [15, 57] width 14 height 9
select select "service"
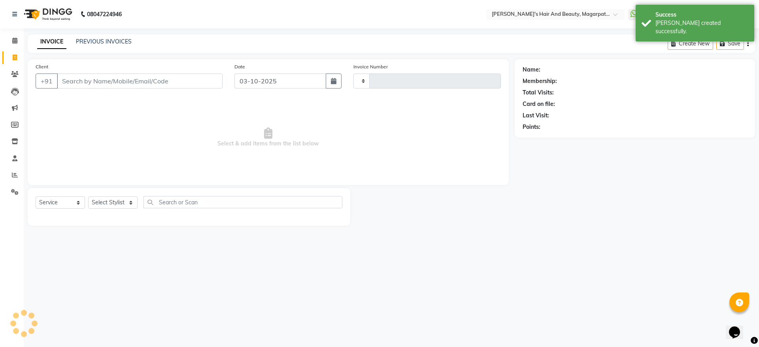
type input "3735"
select select "4517"
click at [76, 83] on input "Client" at bounding box center [140, 81] width 166 height 15
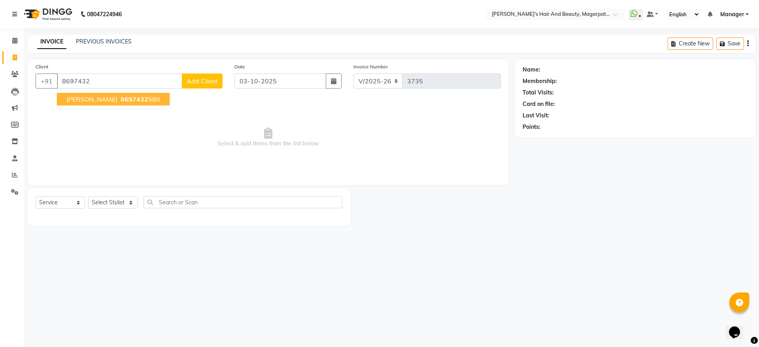
click at [77, 99] on span "sugato" at bounding box center [91, 99] width 51 height 8
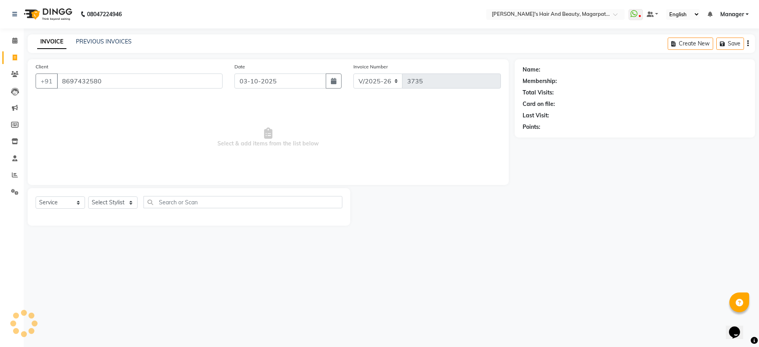
type input "8697432580"
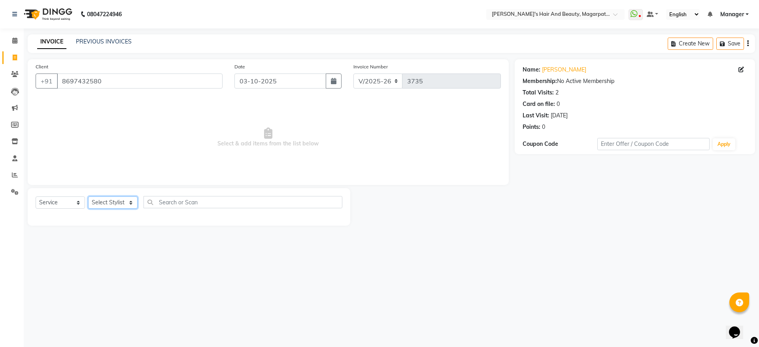
click at [104, 200] on select "Select Stylist Aayush Amol harshad Manager Nagesh Rahul Simran Sourav" at bounding box center [112, 202] width 49 height 12
select select "67464"
click at [88, 196] on select "Select Stylist Aayush Amol harshad Manager Nagesh Rahul Simran Sourav" at bounding box center [112, 202] width 49 height 12
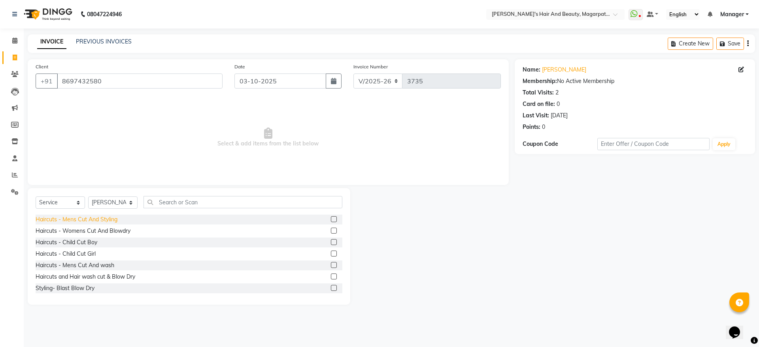
click at [107, 218] on div "Haircuts - Mens Cut And Styling" at bounding box center [77, 219] width 82 height 8
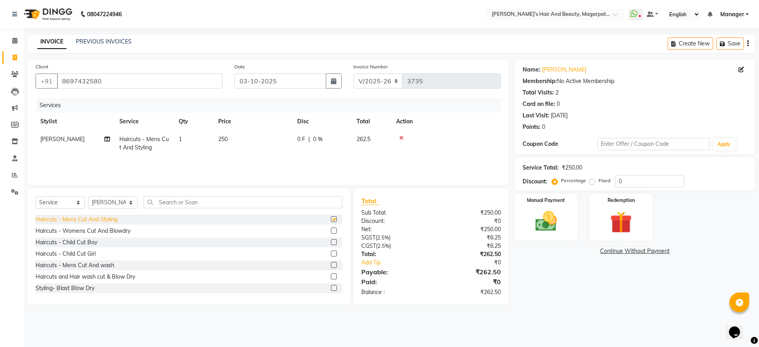
checkbox input "false"
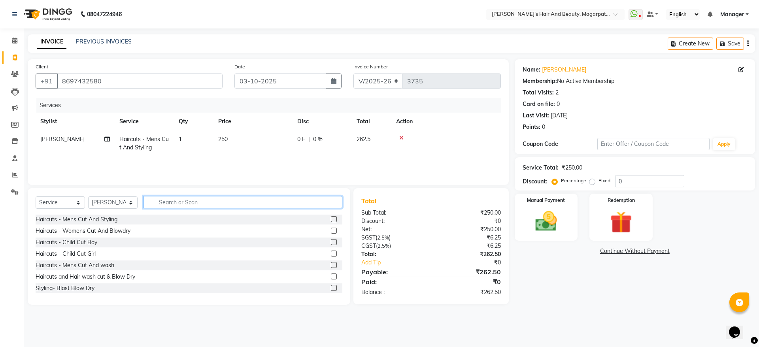
click at [176, 199] on input "text" at bounding box center [242, 202] width 199 height 12
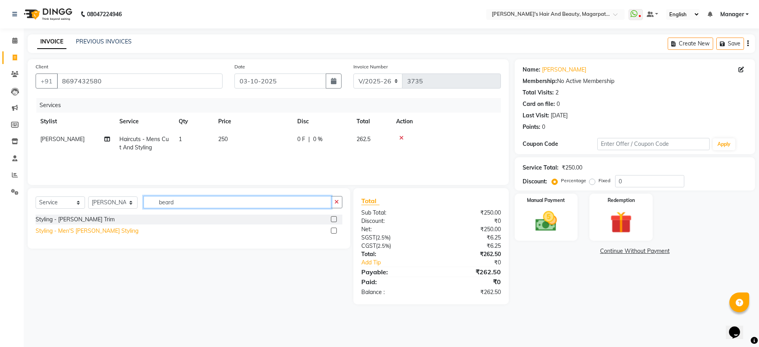
type input "beard"
click at [102, 232] on div "Styling - Men'S Beard Styling" at bounding box center [87, 231] width 103 height 8
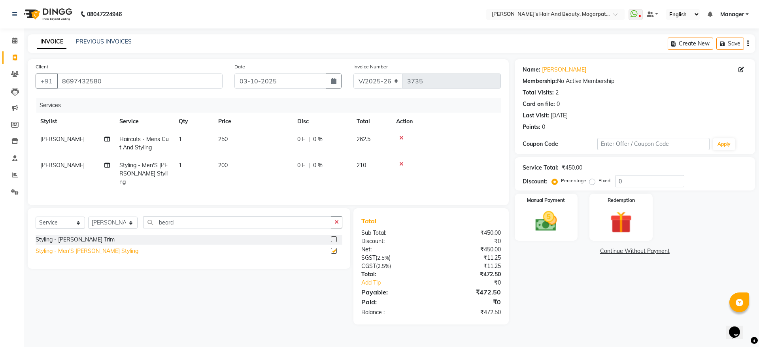
checkbox input "false"
click at [542, 215] on img at bounding box center [546, 221] width 37 height 26
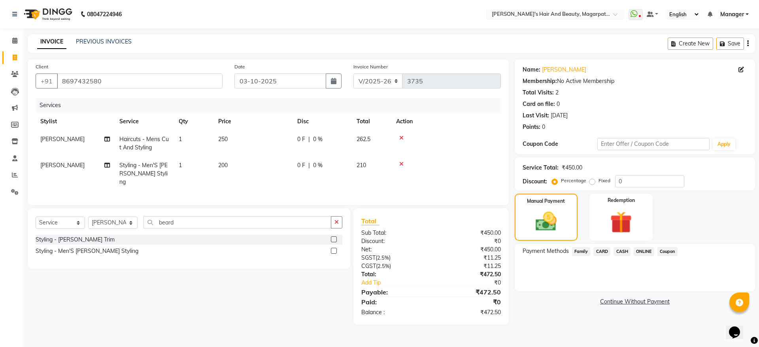
click at [641, 250] on span "ONLINE" at bounding box center [643, 251] width 21 height 9
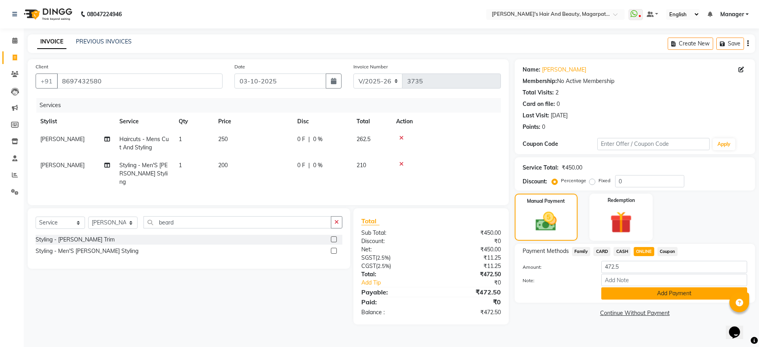
click at [640, 293] on button "Add Payment" at bounding box center [674, 293] width 146 height 12
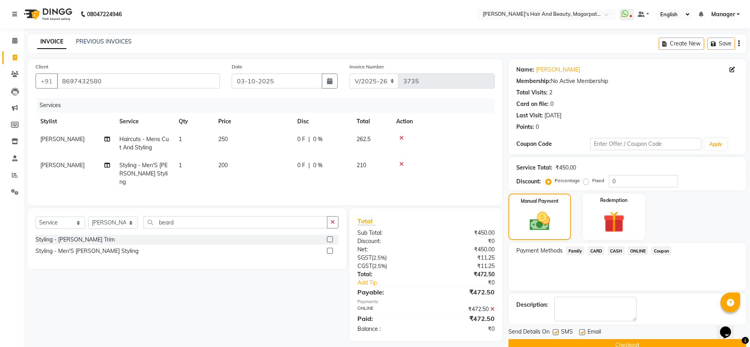
scroll to position [16, 0]
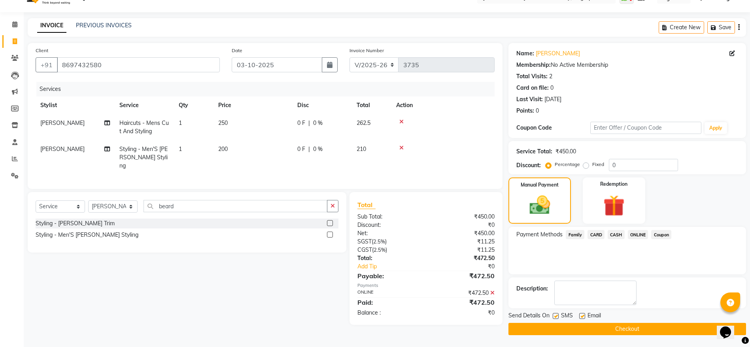
click at [613, 327] on button "Checkout" at bounding box center [626, 329] width 237 height 12
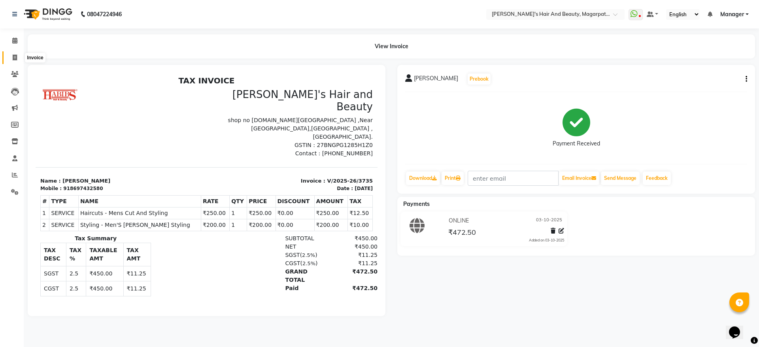
click at [14, 55] on icon at bounding box center [15, 58] width 4 height 6
select select "service"
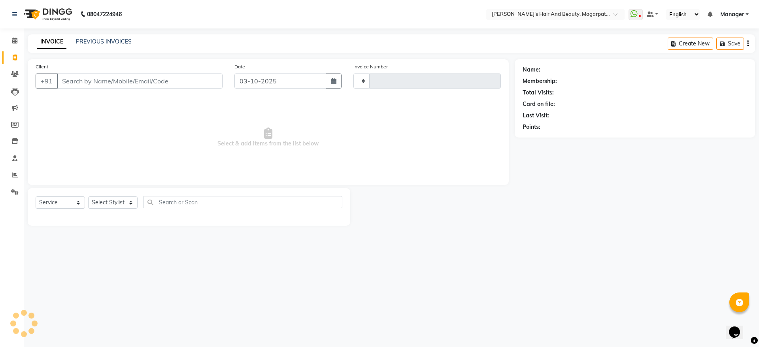
type input "3736"
select select "4517"
click at [102, 80] on input "Client" at bounding box center [140, 81] width 166 height 15
type input "9021671900"
click at [194, 82] on span "Add Client" at bounding box center [202, 81] width 31 height 8
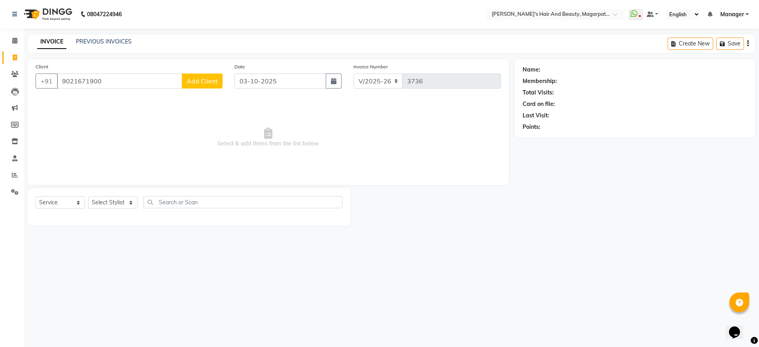
select select "22"
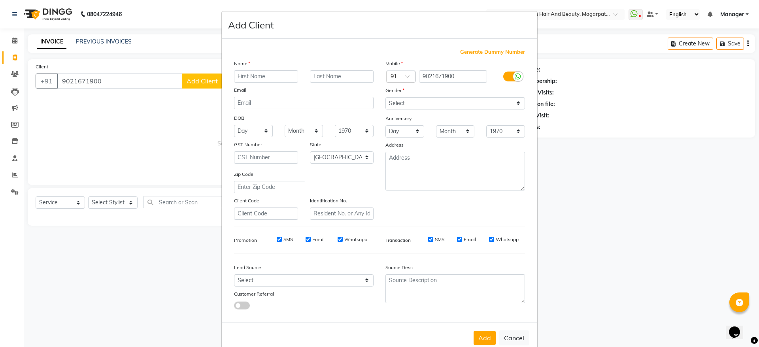
click at [249, 74] on input "text" at bounding box center [266, 76] width 64 height 12
type input "Priyanka"
click at [402, 100] on select "Select Male Female Other Prefer Not To Say" at bounding box center [454, 103] width 139 height 12
select select "female"
click at [385, 97] on select "Select Male Female Other Prefer Not To Say" at bounding box center [454, 103] width 139 height 12
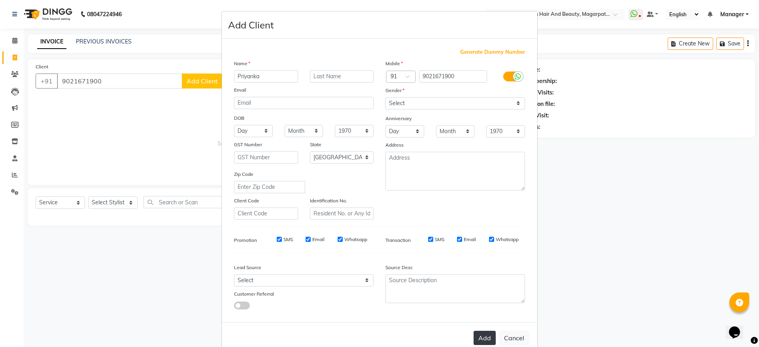
click at [481, 335] on button "Add" at bounding box center [484, 338] width 22 height 14
select select
select select "null"
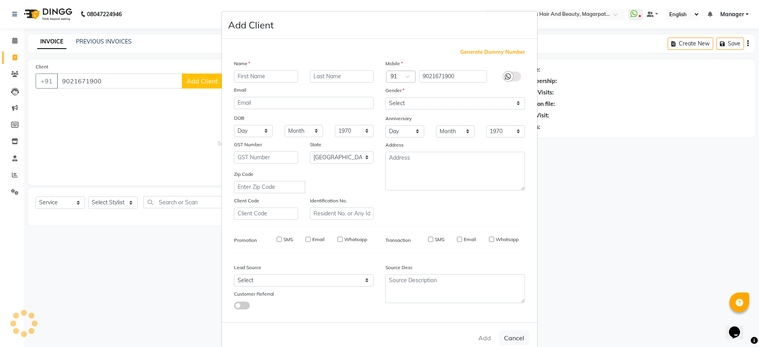
select select
checkbox input "false"
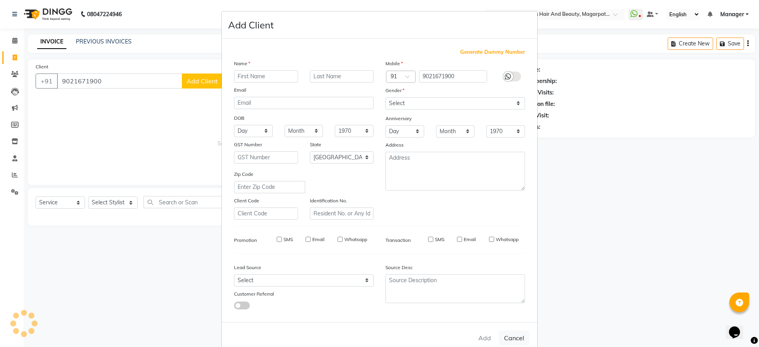
checkbox input "false"
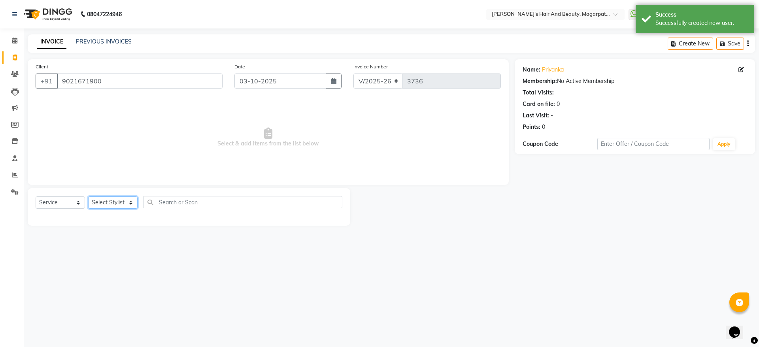
click at [113, 202] on select "Select Stylist Aayush Amol harshad Manager Nagesh Rahul Simran Sourav" at bounding box center [112, 202] width 49 height 12
select select "25867"
click at [88, 196] on select "Select Stylist Aayush Amol harshad Manager Nagesh Rahul Simran Sourav" at bounding box center [112, 202] width 49 height 12
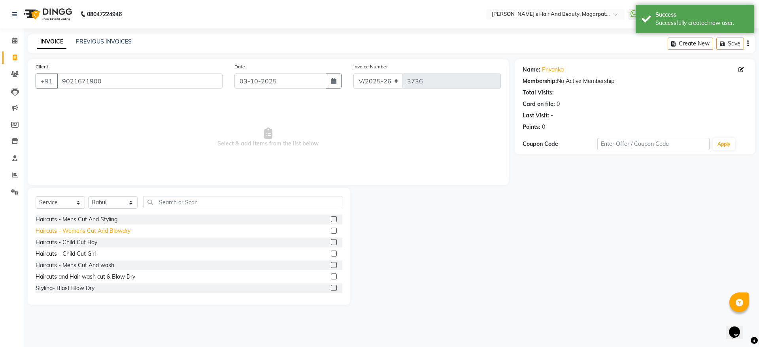
click at [109, 232] on div "Haircuts - Womens Cut And Blowdry" at bounding box center [83, 231] width 95 height 8
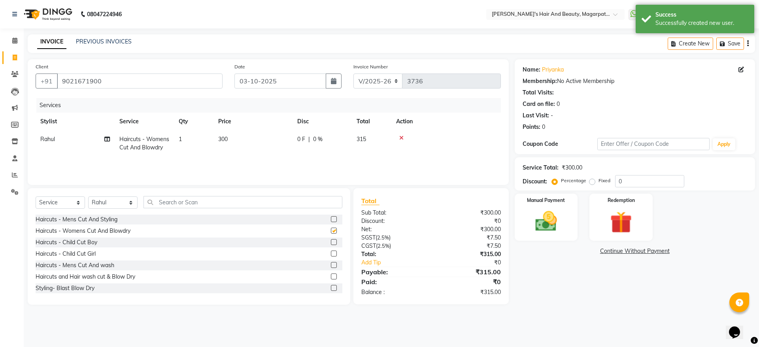
checkbox input "false"
click at [542, 217] on img at bounding box center [546, 221] width 37 height 26
click at [637, 249] on span "ONLINE" at bounding box center [643, 251] width 21 height 9
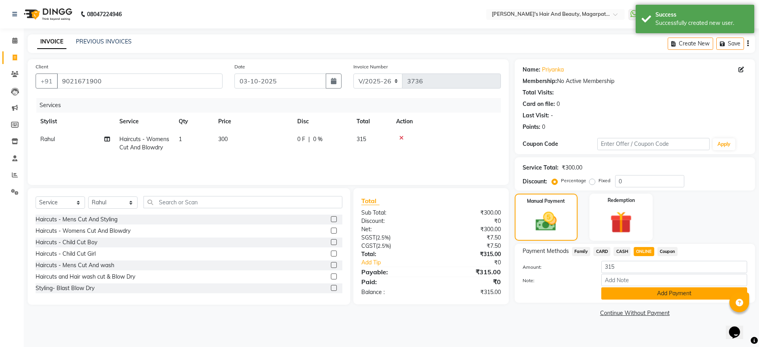
click at [639, 296] on button "Add Payment" at bounding box center [674, 293] width 146 height 12
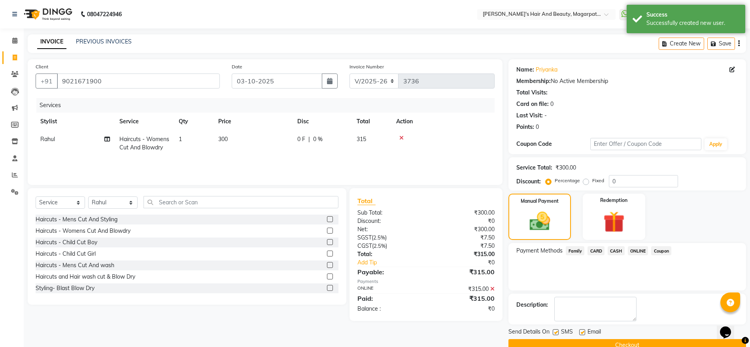
scroll to position [16, 0]
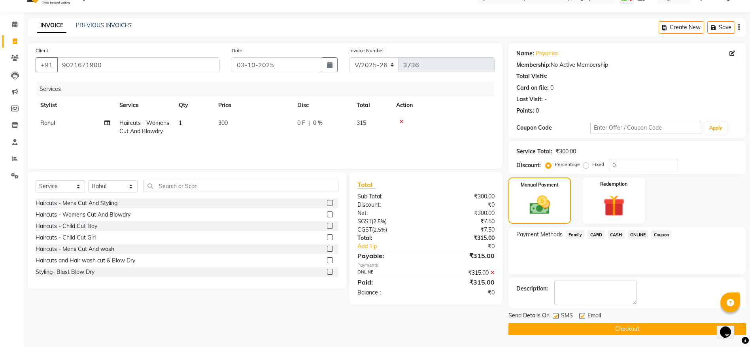
click at [619, 328] on button "Checkout" at bounding box center [626, 329] width 237 height 12
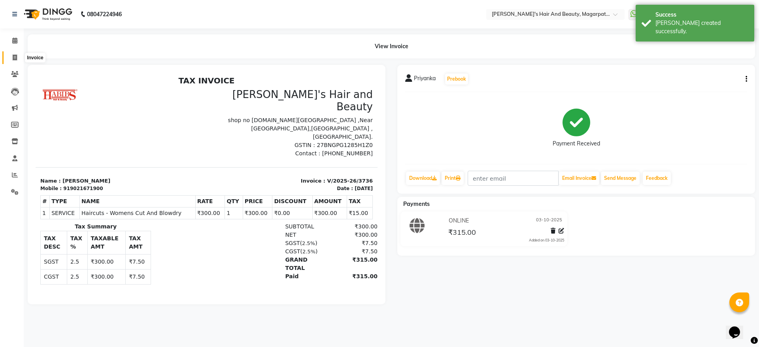
click at [13, 56] on icon at bounding box center [15, 58] width 4 height 6
select select "4517"
select select "service"
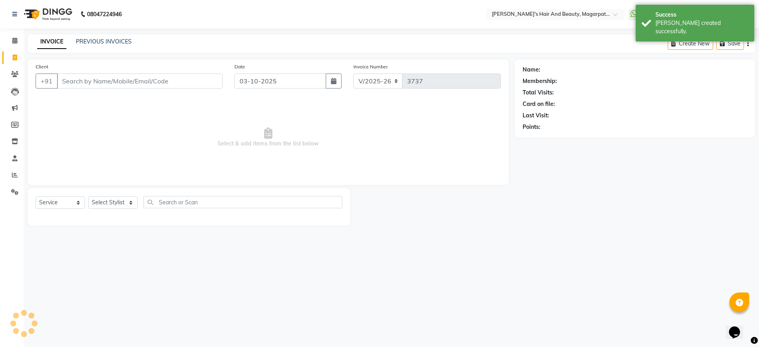
click at [87, 77] on input "Client" at bounding box center [140, 81] width 166 height 15
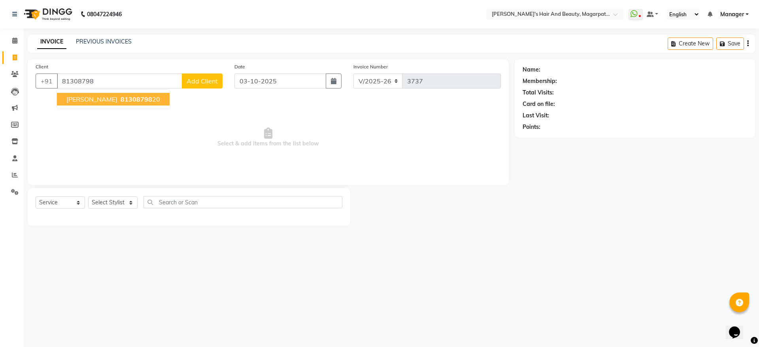
click at [90, 94] on button "Akhil 81308798 20" at bounding box center [113, 99] width 113 height 13
type input "8130879820"
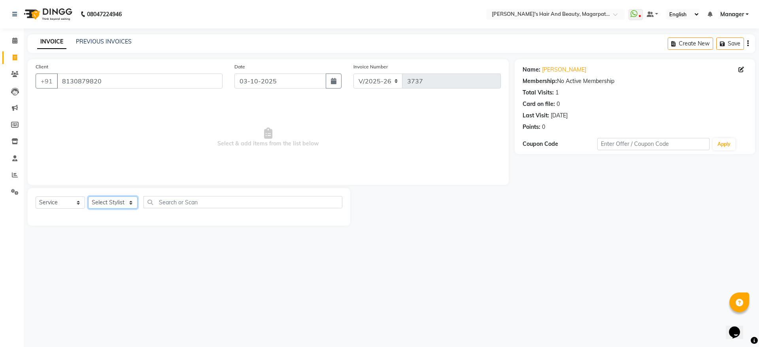
click at [125, 202] on select "Select Stylist Aayush Amol harshad Manager Nagesh Rahul Simran Sourav" at bounding box center [112, 202] width 49 height 12
select select "67454"
click at [88, 196] on select "Select Stylist Aayush Amol harshad Manager Nagesh Rahul Simran Sourav" at bounding box center [112, 202] width 49 height 12
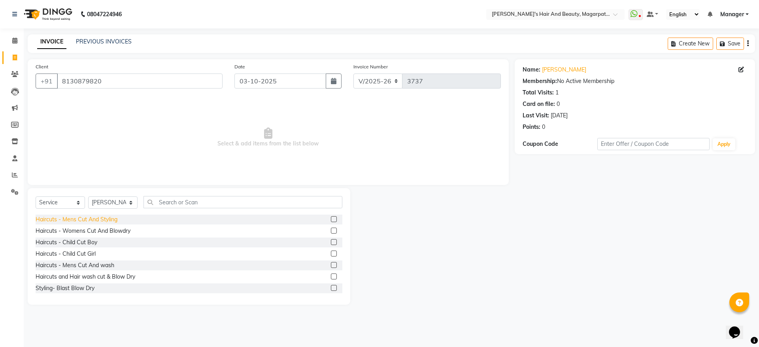
click at [112, 222] on div "Haircuts - Mens Cut And Styling" at bounding box center [77, 219] width 82 height 8
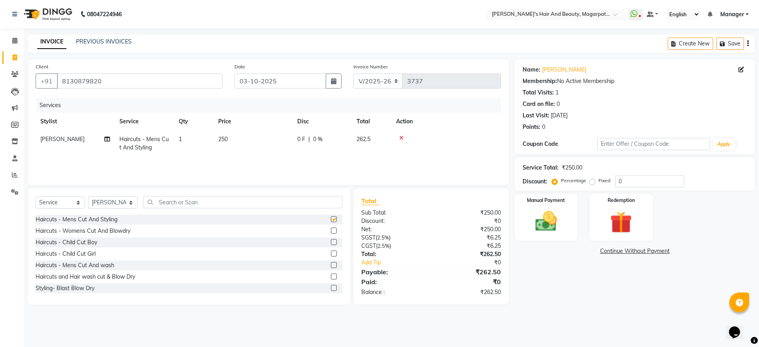
checkbox input "false"
click at [183, 202] on input "text" at bounding box center [242, 202] width 199 height 12
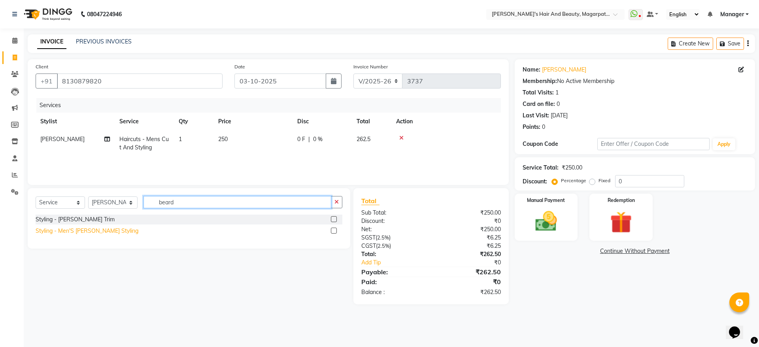
type input "beard"
click at [105, 232] on div "Styling - Men'S Beard Styling" at bounding box center [87, 231] width 103 height 8
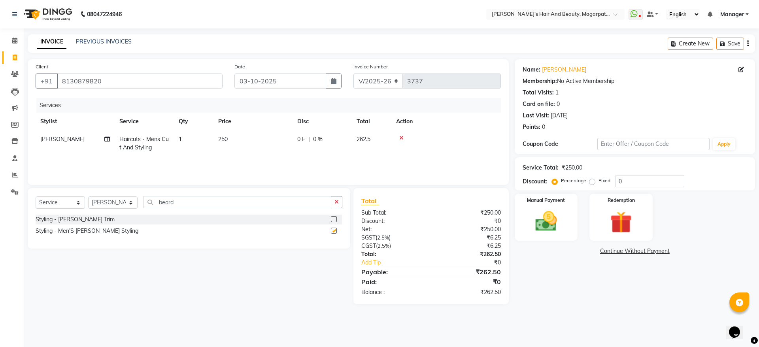
checkbox input "false"
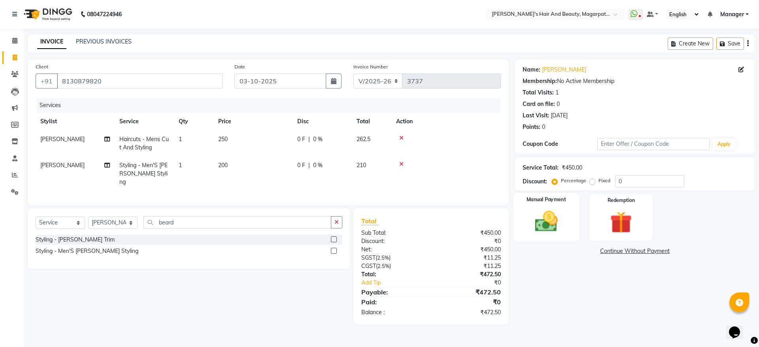
click at [548, 214] on img at bounding box center [546, 221] width 37 height 26
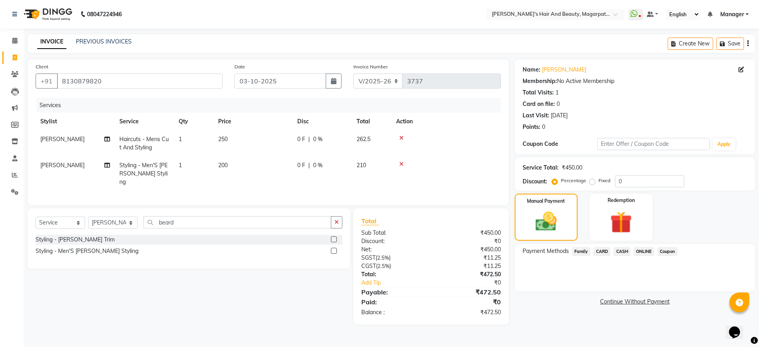
click at [645, 249] on span "ONLINE" at bounding box center [643, 251] width 21 height 9
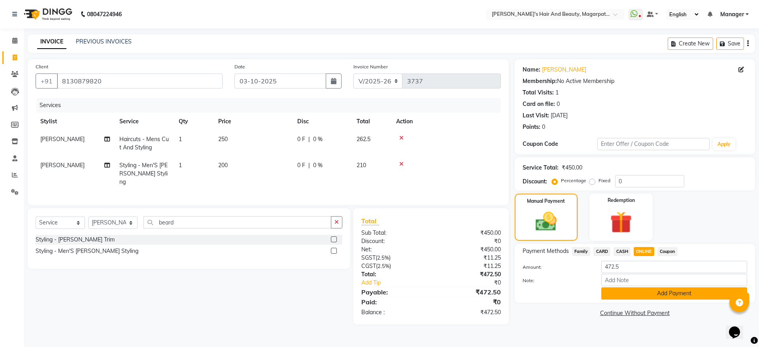
click at [649, 294] on button "Add Payment" at bounding box center [674, 293] width 146 height 12
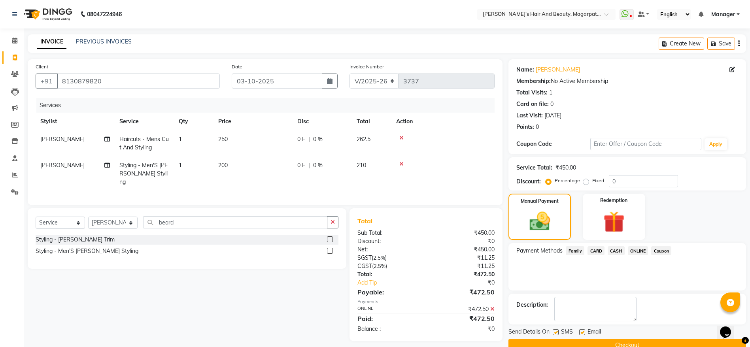
scroll to position [16, 0]
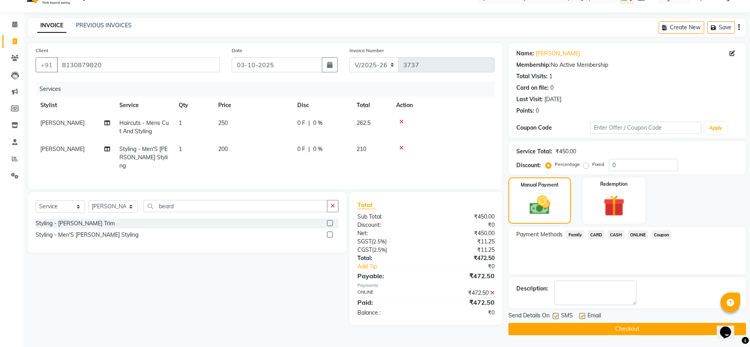
click at [628, 326] on button "Checkout" at bounding box center [626, 329] width 237 height 12
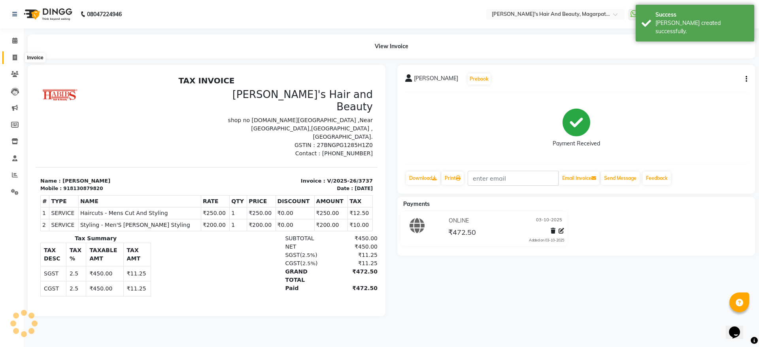
click at [16, 55] on icon at bounding box center [15, 58] width 4 height 6
select select "4517"
select select "service"
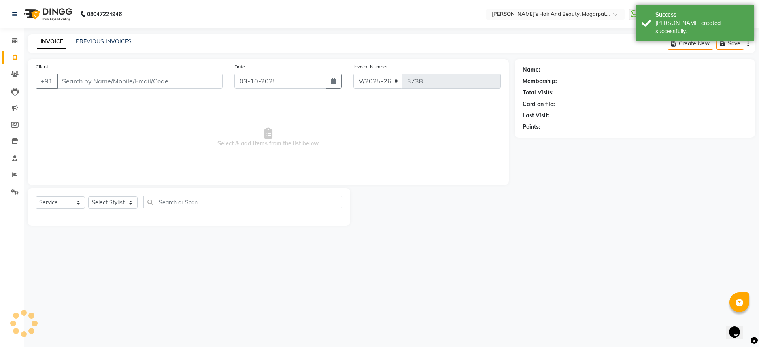
click at [70, 80] on input "Client" at bounding box center [140, 81] width 166 height 15
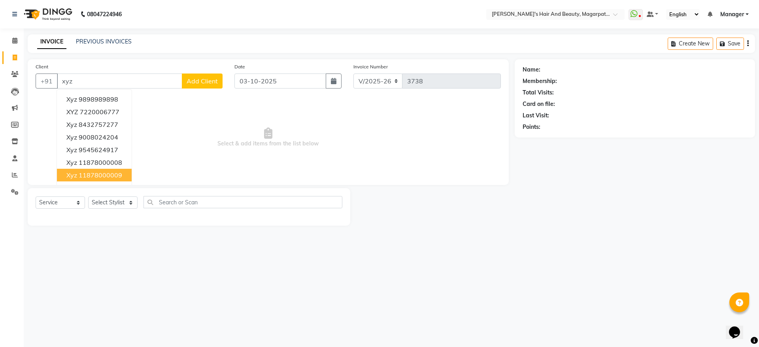
click at [83, 173] on ngb-highlight "11878000009" at bounding box center [100, 175] width 43 height 8
type input "11878000009"
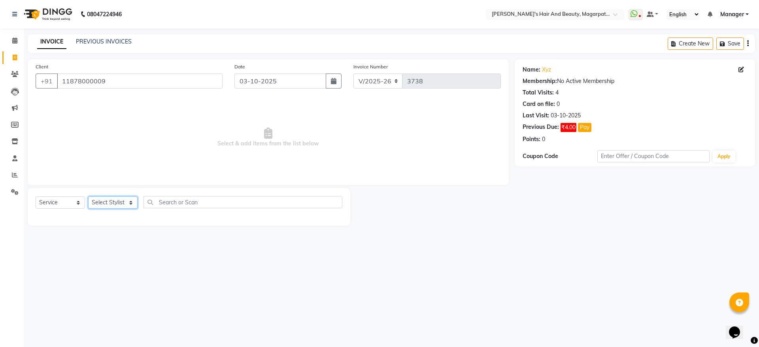
click at [100, 199] on select "Select Stylist Aayush Amol harshad Manager Nagesh Rahul Simran Sourav" at bounding box center [112, 202] width 49 height 12
select select "67444"
click at [88, 196] on select "Select Stylist Aayush Amol harshad Manager Nagesh Rahul Simran Sourav" at bounding box center [112, 202] width 49 height 12
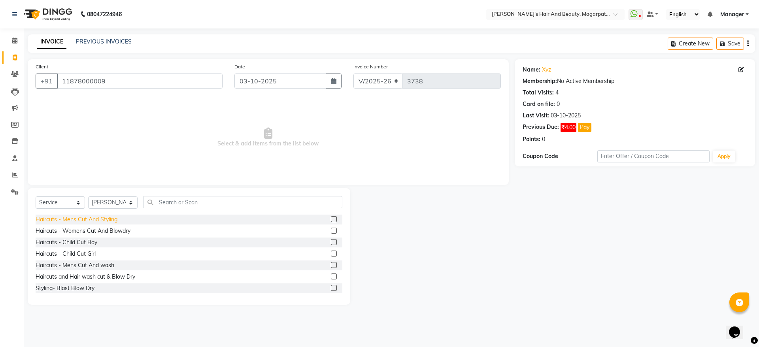
click at [105, 217] on div "Haircuts - Mens Cut And Styling" at bounding box center [77, 219] width 82 height 8
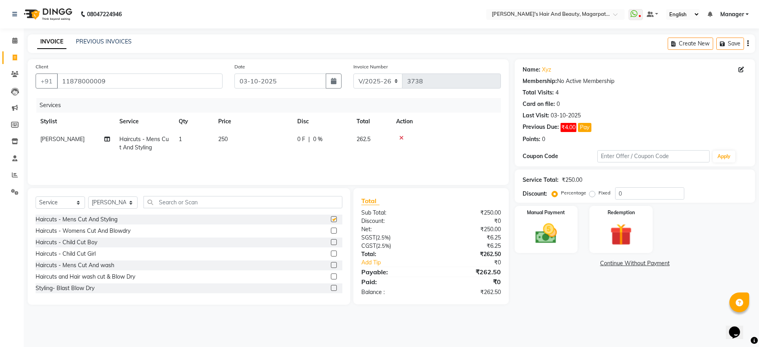
checkbox input "false"
click at [187, 204] on input "text" at bounding box center [242, 202] width 199 height 12
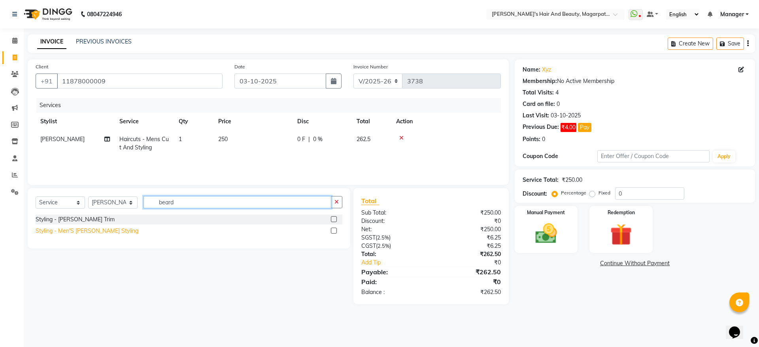
type input "beard"
click at [104, 231] on div "Styling - Men'S Beard Styling" at bounding box center [87, 231] width 103 height 8
checkbox input "false"
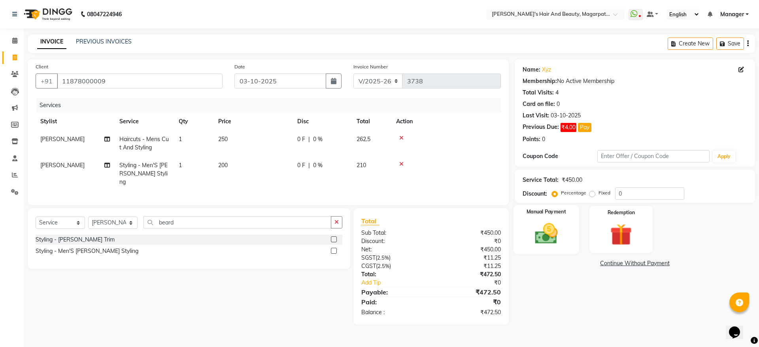
click at [548, 231] on img at bounding box center [546, 234] width 37 height 26
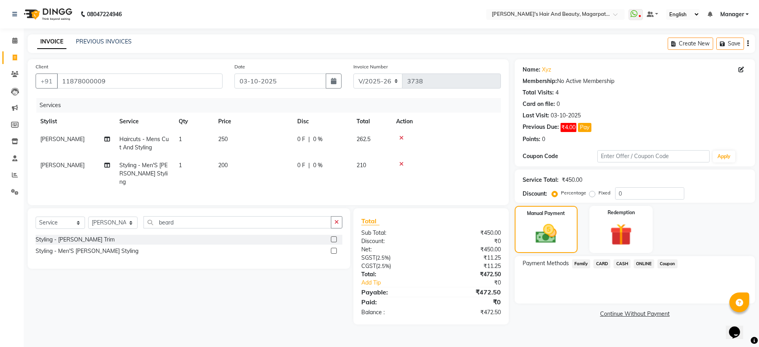
click at [641, 260] on span "ONLINE" at bounding box center [643, 263] width 21 height 9
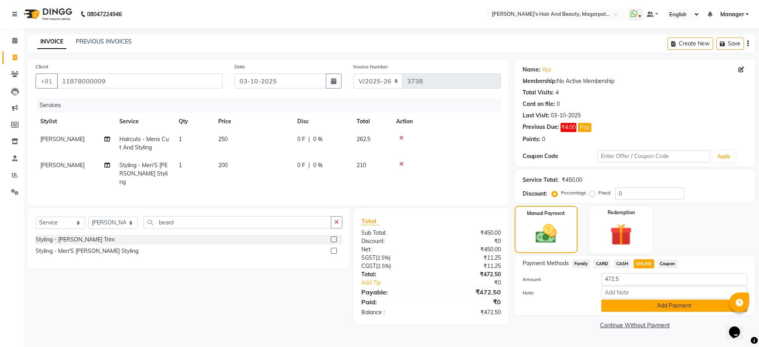
click at [639, 305] on button "Add Payment" at bounding box center [674, 306] width 146 height 12
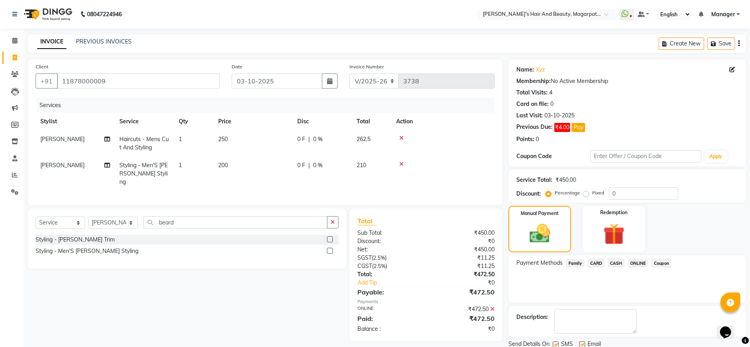
scroll to position [28, 0]
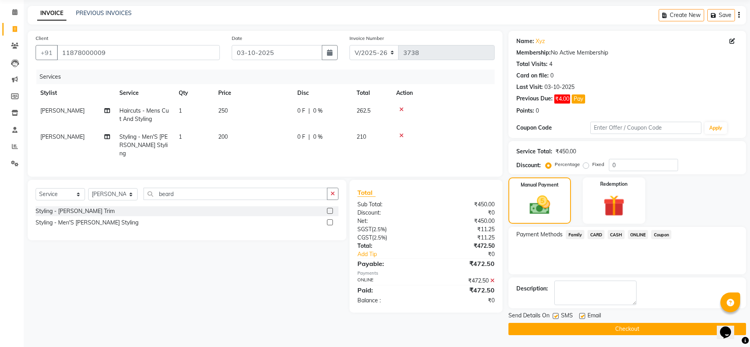
click at [631, 328] on button "Checkout" at bounding box center [626, 329] width 237 height 12
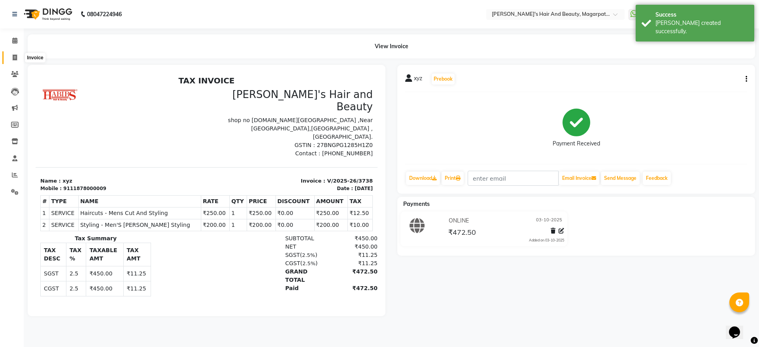
drag, startPoint x: 14, startPoint y: 56, endPoint x: 18, endPoint y: 58, distance: 4.6
click at [15, 56] on icon at bounding box center [15, 58] width 4 height 6
select select "service"
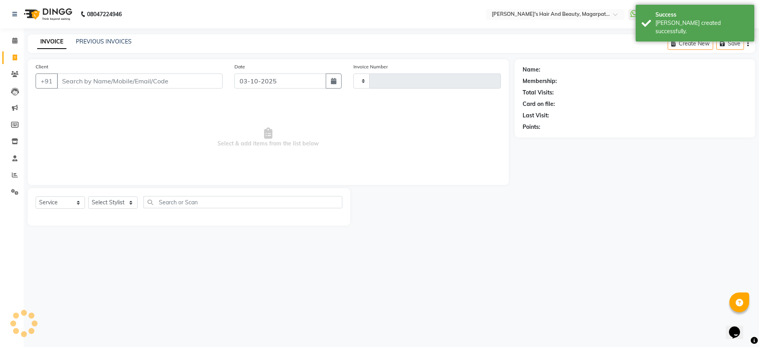
type input "3739"
select select "4517"
click at [84, 76] on input "Client" at bounding box center [140, 81] width 166 height 15
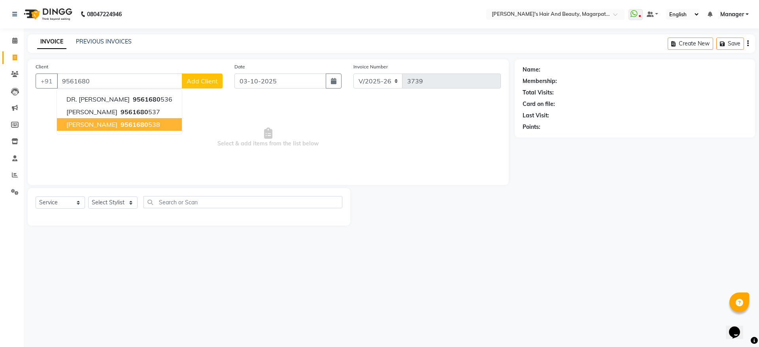
click at [119, 125] on ngb-highlight "9561680 538" at bounding box center [139, 125] width 41 height 8
type input "9561680538"
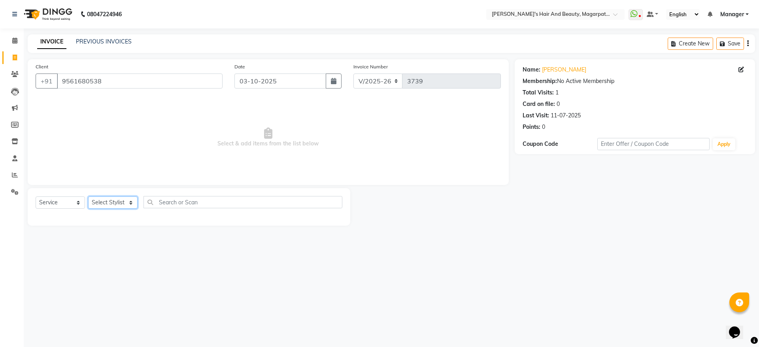
click at [97, 202] on select "Select Stylist Aayush Amol harshad Manager Nagesh Rahul Simran Sourav" at bounding box center [112, 202] width 49 height 12
select select "67464"
click at [88, 196] on select "Select Stylist Aayush Amol harshad Manager Nagesh Rahul Simran Sourav" at bounding box center [112, 202] width 49 height 12
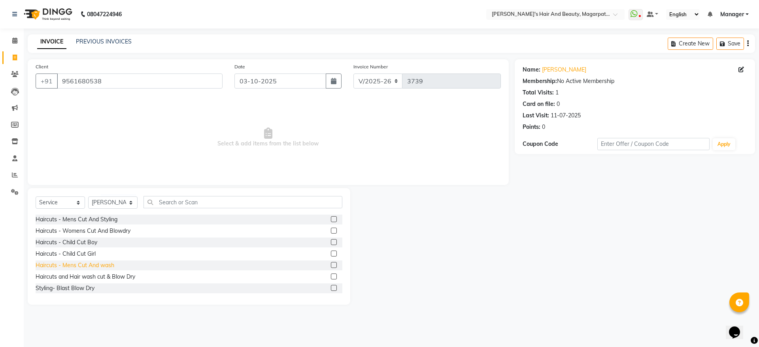
click at [103, 266] on div "Haircuts - Mens Cut And wash" at bounding box center [75, 265] width 79 height 8
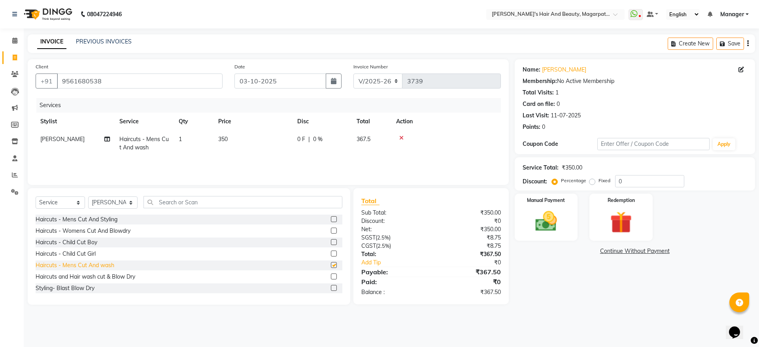
checkbox input "false"
click at [311, 134] on td "0 F | 0 %" at bounding box center [321, 143] width 59 height 26
select select "67464"
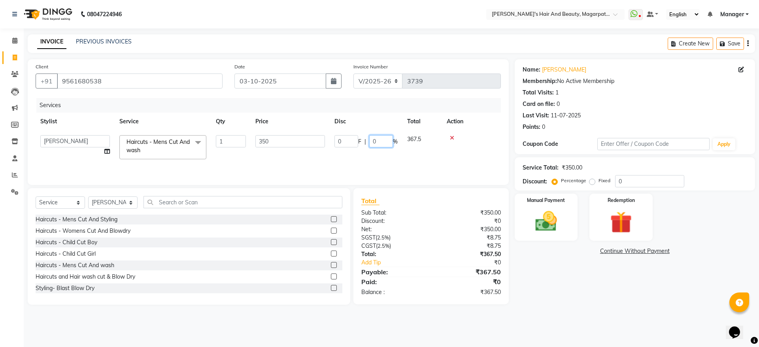
drag, startPoint x: 380, startPoint y: 143, endPoint x: 370, endPoint y: 143, distance: 9.9
click at [370, 143] on input "0" at bounding box center [381, 141] width 24 height 12
type input "20"
click at [369, 162] on div "Services Stylist Service Qty Price Disc Total Action Aayush Amol harshad Manage…" at bounding box center [268, 137] width 465 height 79
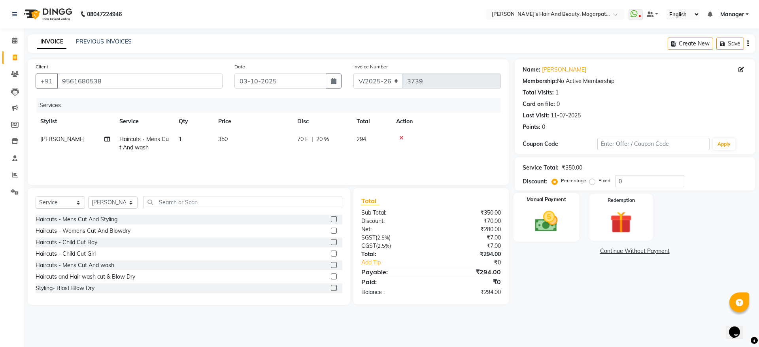
click at [541, 219] on img at bounding box center [546, 221] width 37 height 26
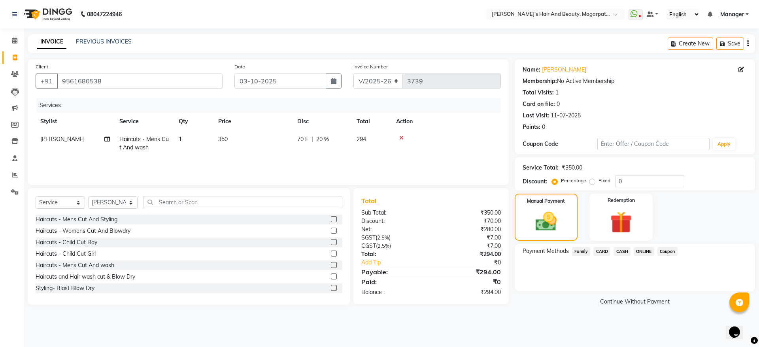
click at [640, 251] on span "ONLINE" at bounding box center [643, 251] width 21 height 9
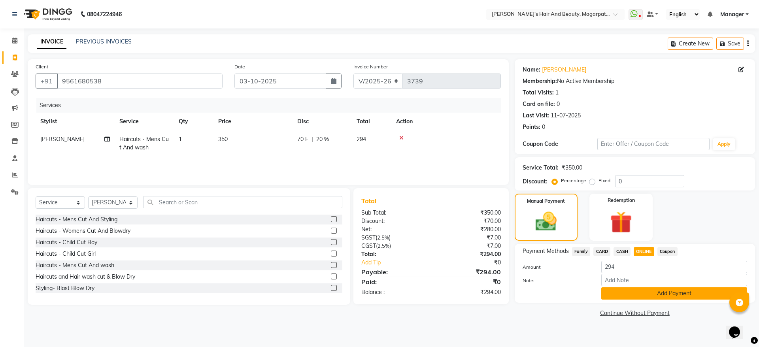
click at [656, 294] on button "Add Payment" at bounding box center [674, 293] width 146 height 12
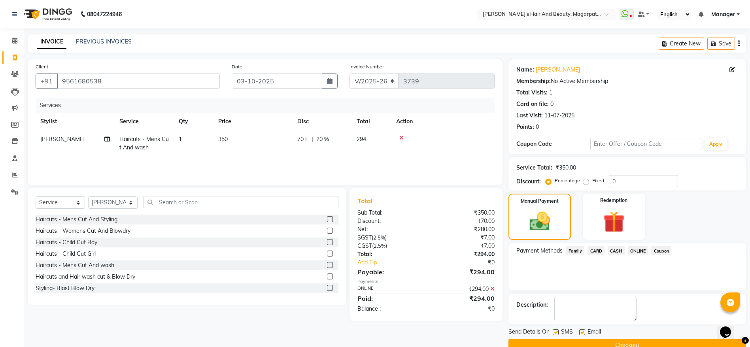
scroll to position [16, 0]
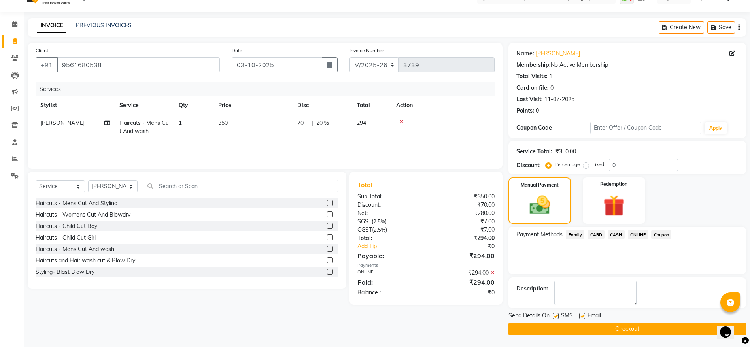
click at [633, 329] on button "Checkout" at bounding box center [626, 329] width 237 height 12
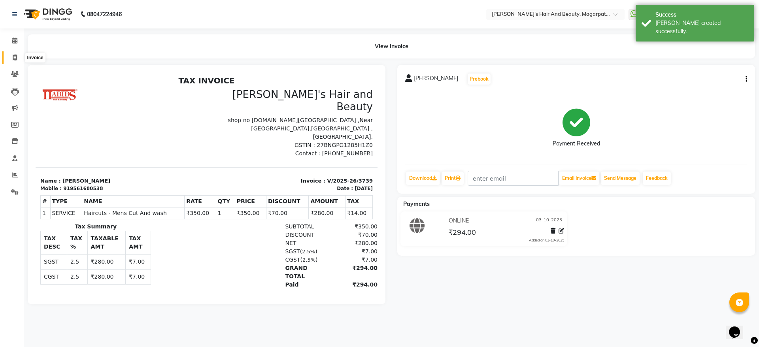
click at [13, 56] on icon at bounding box center [15, 58] width 4 height 6
select select "4517"
select select "service"
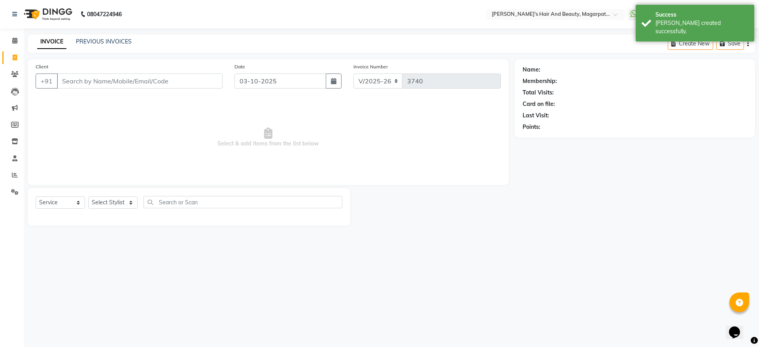
click at [90, 83] on input "Client" at bounding box center [140, 81] width 166 height 15
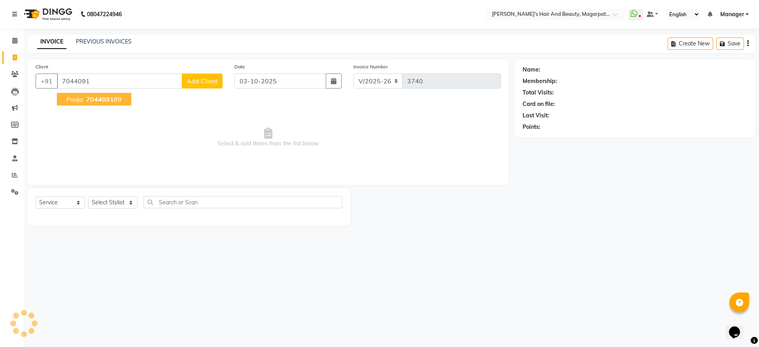
click at [90, 98] on span "7044091" at bounding box center [100, 99] width 28 height 8
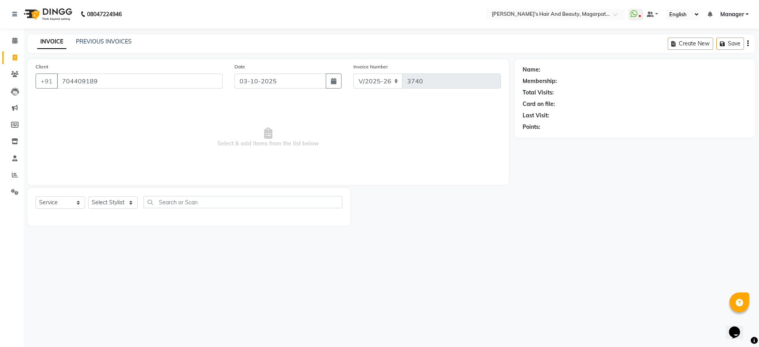
type input "704409189"
click at [102, 204] on select "Select Stylist Aayush Amol harshad Manager Nagesh Rahul Simran Sourav" at bounding box center [112, 202] width 49 height 12
click at [740, 67] on icon at bounding box center [741, 70] width 6 height 6
select select "22"
select select "female"
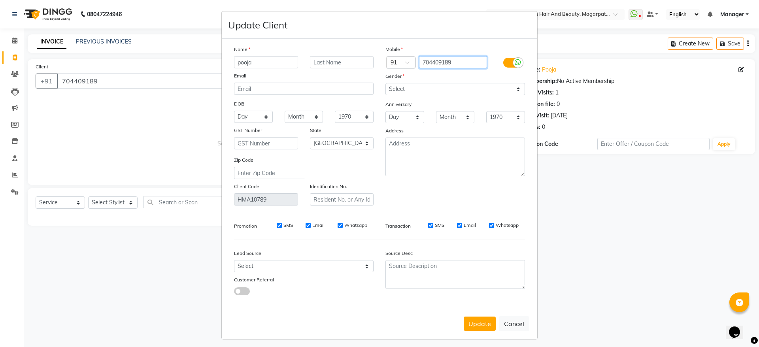
click at [454, 58] on input "704409189" at bounding box center [453, 62] width 68 height 12
type input "7044091801"
click at [475, 325] on button "Update" at bounding box center [480, 324] width 32 height 14
type input "7044091801"
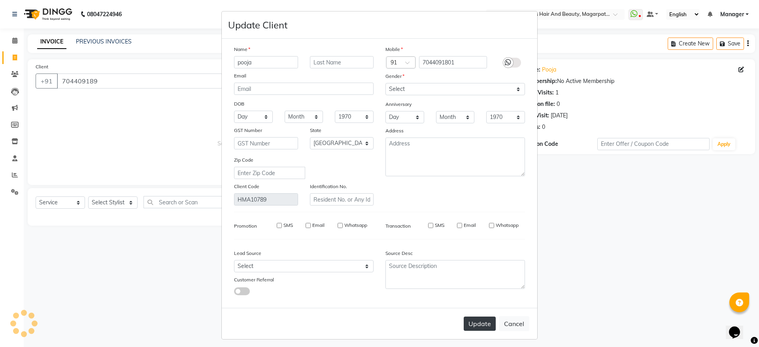
select select
select select "null"
select select
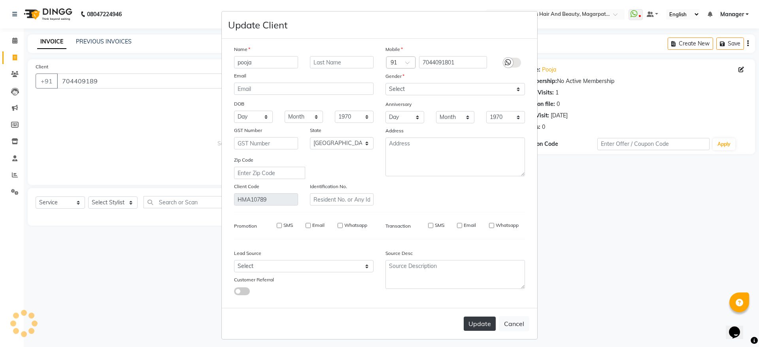
select select
checkbox input "false"
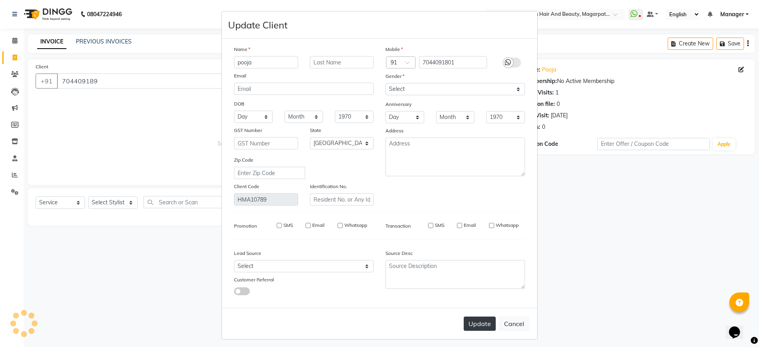
checkbox input "false"
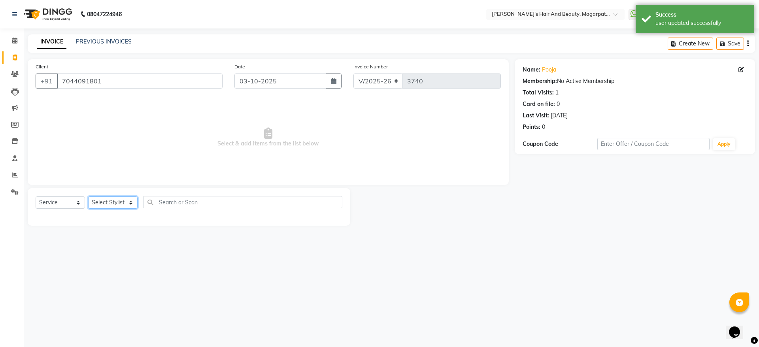
click at [118, 204] on select "Select Stylist Aayush Amol harshad Manager Nagesh Rahul Simran Sourav" at bounding box center [112, 202] width 49 height 12
select select "92996"
click at [88, 196] on select "Select Stylist Aayush Amol harshad Manager Nagesh Rahul Simran Sourav" at bounding box center [112, 202] width 49 height 12
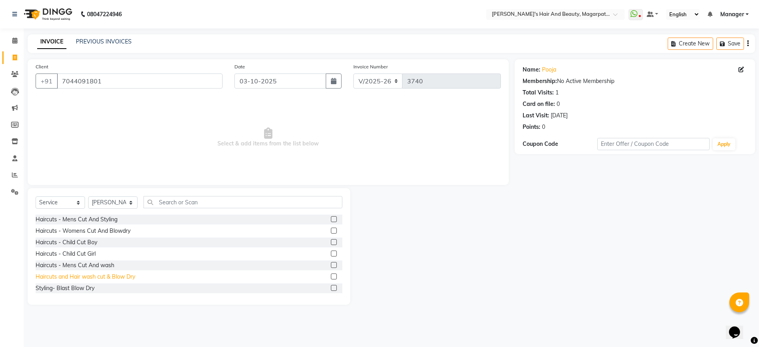
click at [112, 277] on div "Haircuts and Hair wash cut & Blow Dry" at bounding box center [86, 277] width 100 height 8
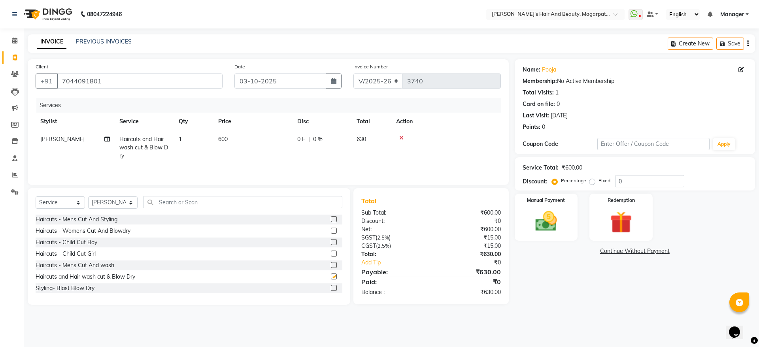
checkbox input "false"
click at [549, 215] on img at bounding box center [546, 221] width 37 height 26
click at [645, 250] on span "ONLINE" at bounding box center [643, 251] width 21 height 9
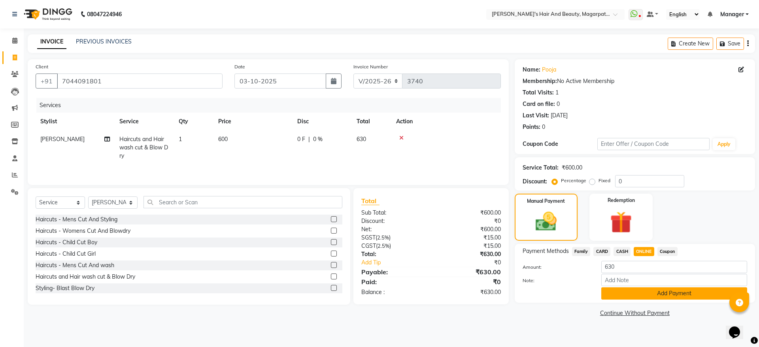
click at [660, 292] on button "Add Payment" at bounding box center [674, 293] width 146 height 12
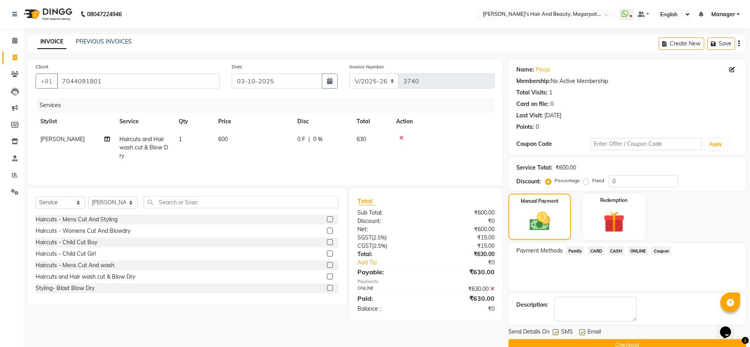
scroll to position [16, 0]
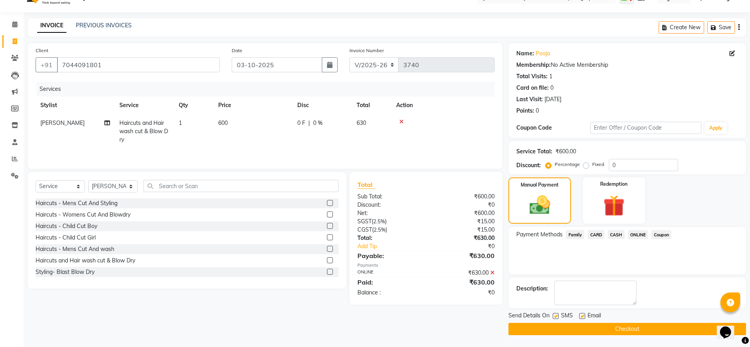
click at [638, 327] on button "Checkout" at bounding box center [626, 329] width 237 height 12
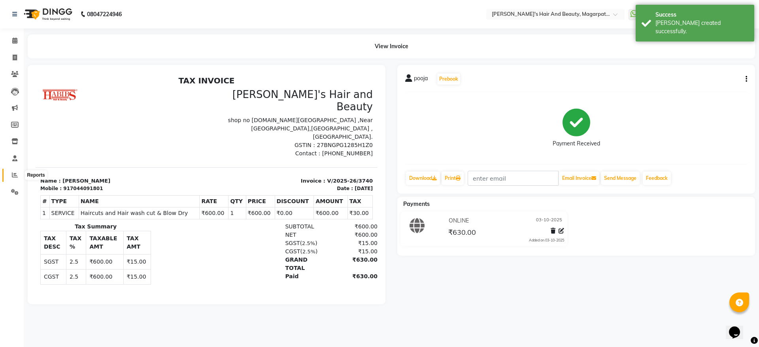
click at [15, 177] on icon at bounding box center [15, 175] width 6 height 6
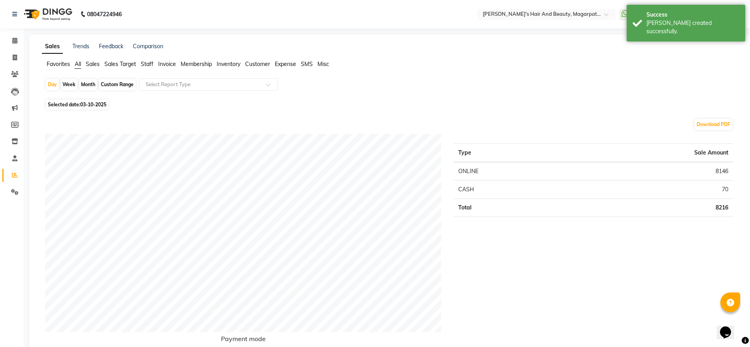
click at [149, 63] on span "Staff" at bounding box center [147, 63] width 13 height 7
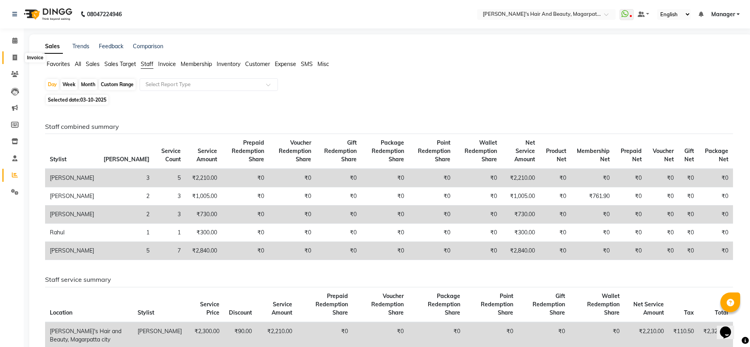
click at [17, 58] on icon at bounding box center [15, 58] width 4 height 6
select select "service"
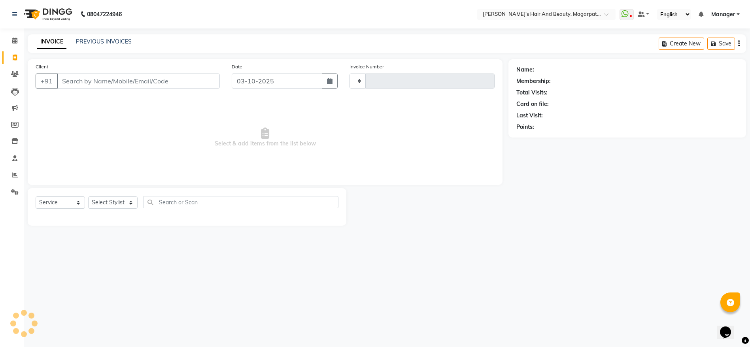
type input "3741"
select select "4517"
click at [18, 157] on span at bounding box center [15, 158] width 14 height 9
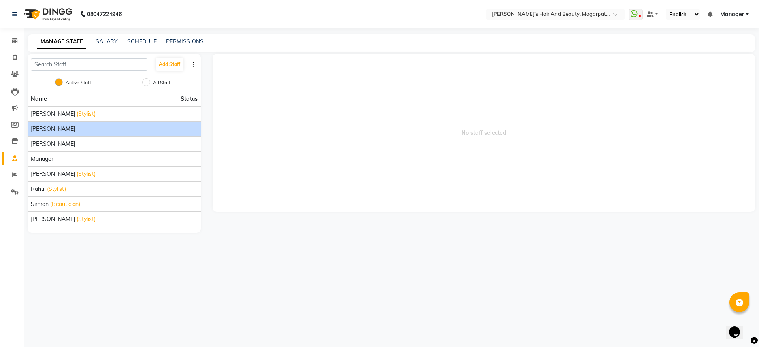
click at [59, 128] on div "Amol" at bounding box center [114, 129] width 167 height 8
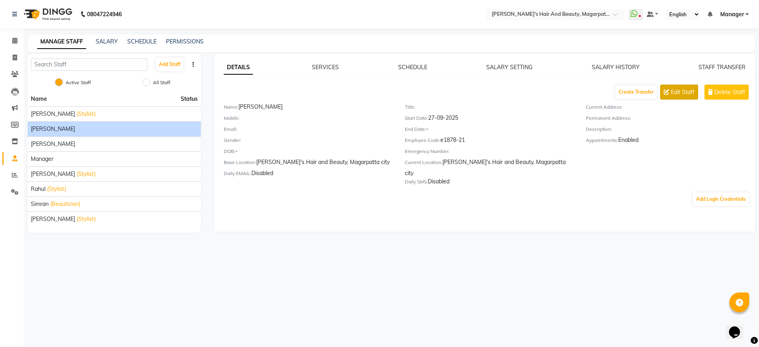
click at [679, 90] on span "Edit Staff" at bounding box center [683, 92] width 24 height 8
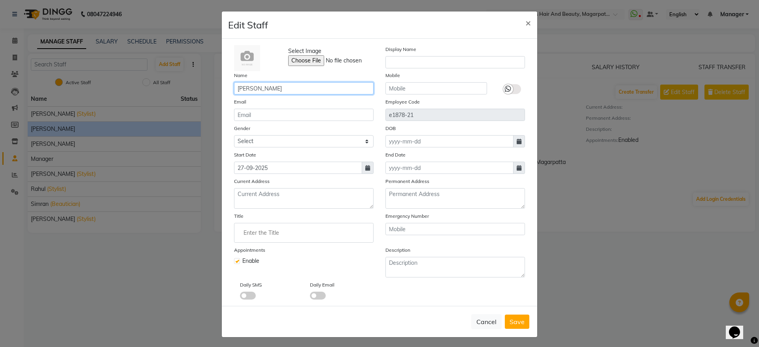
click at [308, 89] on input "Amol" at bounding box center [303, 88] width 139 height 12
click at [406, 64] on input "text" at bounding box center [454, 62] width 139 height 12
type input "stylist"
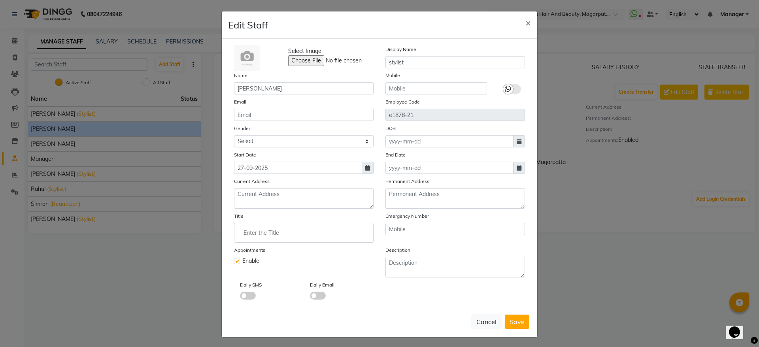
click at [511, 318] on span "Save" at bounding box center [516, 322] width 15 height 8
checkbox input "false"
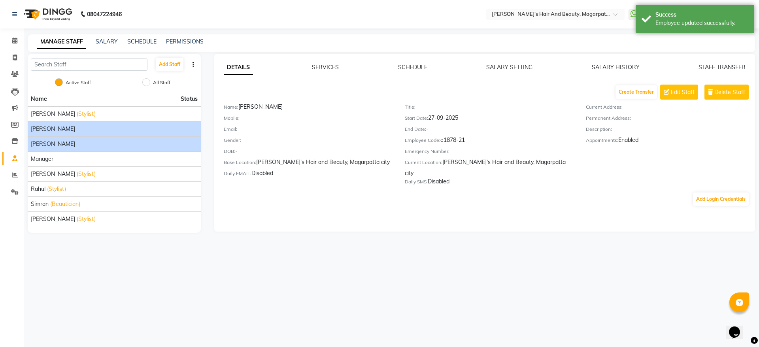
click at [64, 143] on div "harshad" at bounding box center [114, 144] width 167 height 8
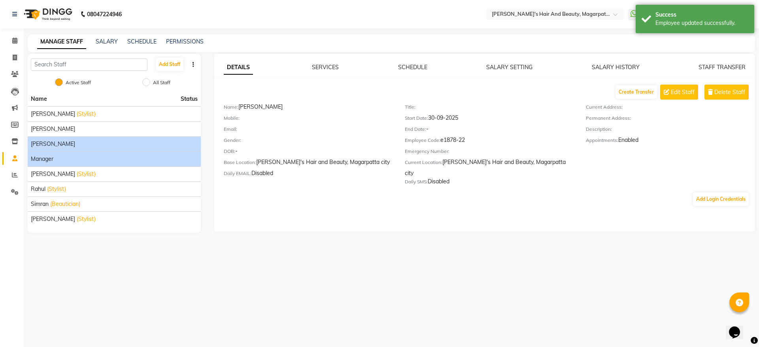
click at [93, 157] on div "Manager" at bounding box center [114, 159] width 167 height 8
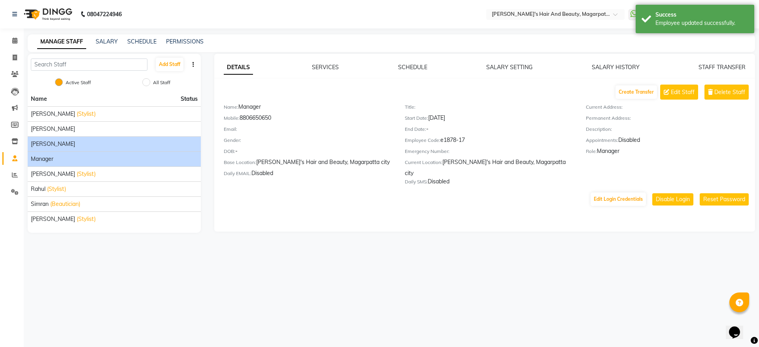
click at [92, 143] on div "harshad" at bounding box center [114, 144] width 167 height 8
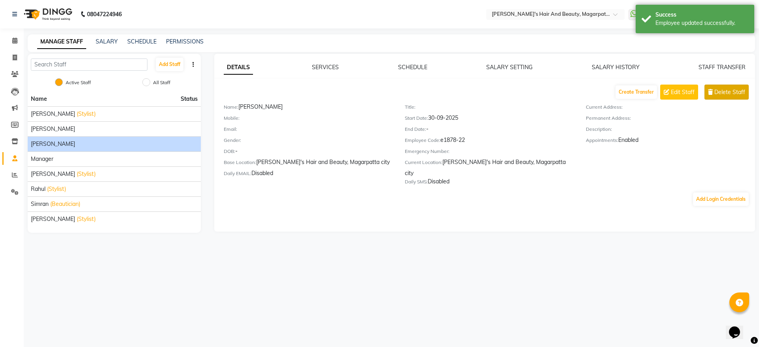
click at [736, 89] on span "Delete Staff" at bounding box center [729, 92] width 31 height 8
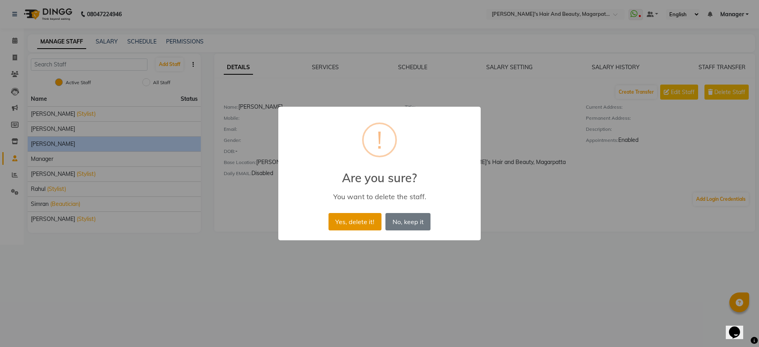
click at [362, 222] on button "Yes, delete it!" at bounding box center [354, 221] width 53 height 17
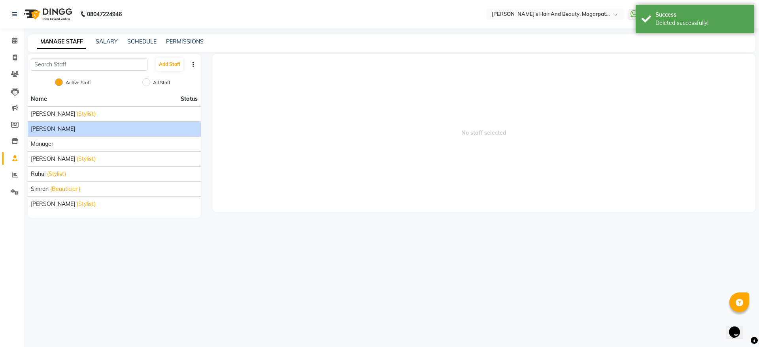
click at [132, 130] on div "Amol" at bounding box center [114, 129] width 167 height 8
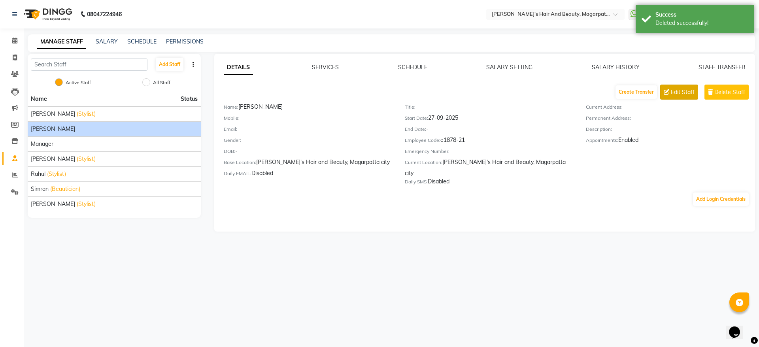
click at [685, 87] on button "Edit Staff" at bounding box center [679, 92] width 38 height 15
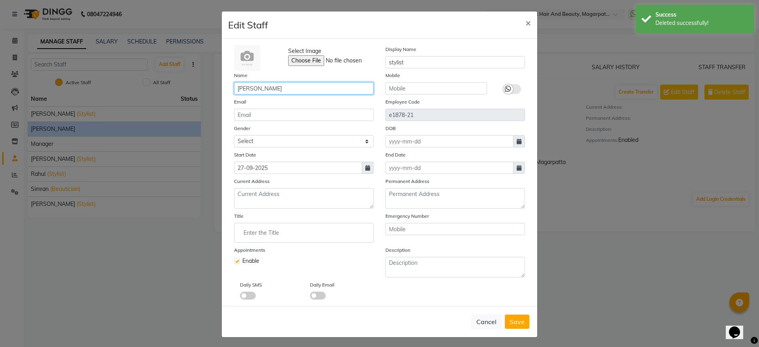
click at [290, 90] on input "Amol" at bounding box center [303, 88] width 139 height 12
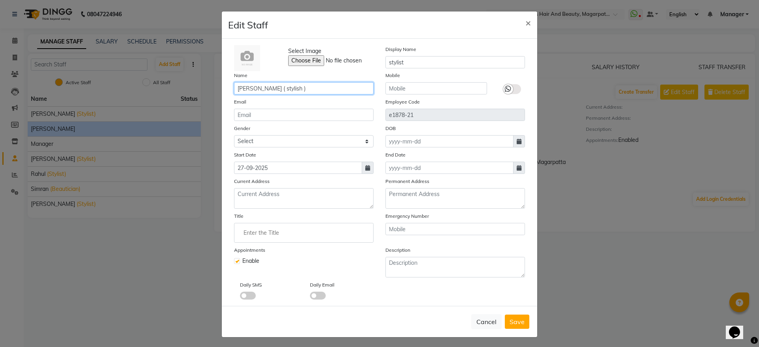
click at [255, 89] on input "Amol ( stylish )" at bounding box center [303, 88] width 139 height 12
click at [253, 89] on input "Amol ( stylish )" at bounding box center [303, 88] width 139 height 12
type input "Amol ( Stylish )"
click at [511, 322] on span "Save" at bounding box center [516, 322] width 15 height 8
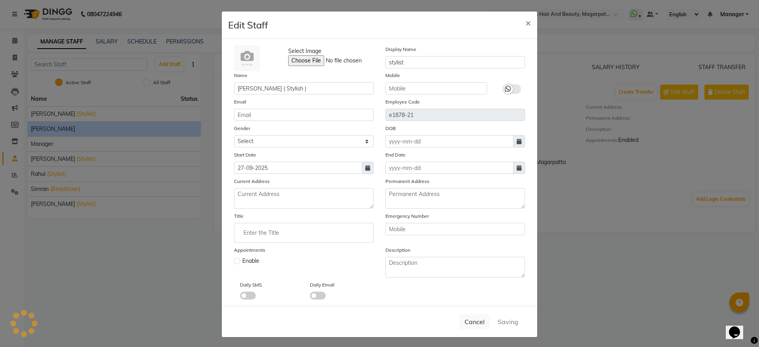
checkbox input "false"
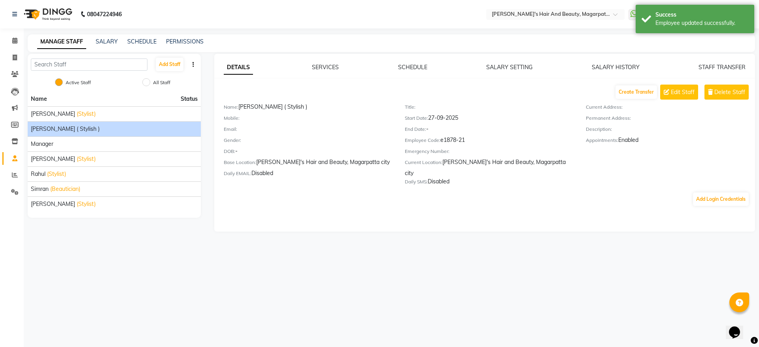
click at [138, 248] on div "08047224946 Select Location × Habib's Hair And Beauty, Magarpatta City WhatsApp…" at bounding box center [379, 173] width 759 height 347
click at [77, 250] on div "08047224946 Select Location × Habib's Hair And Beauty, Magarpatta City WhatsApp…" at bounding box center [379, 173] width 759 height 347
click at [13, 61] on span at bounding box center [15, 57] width 14 height 9
select select "service"
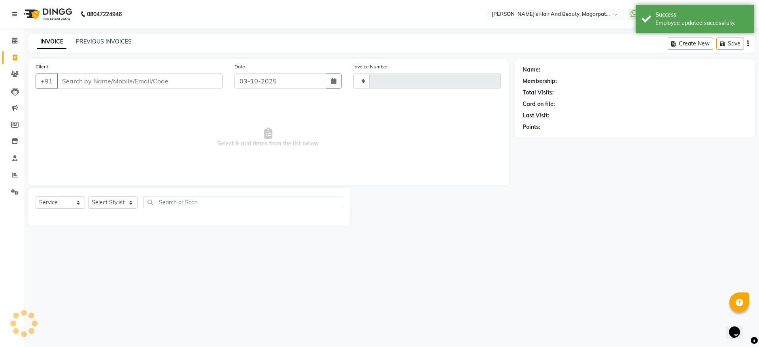
type input "3741"
select select "4517"
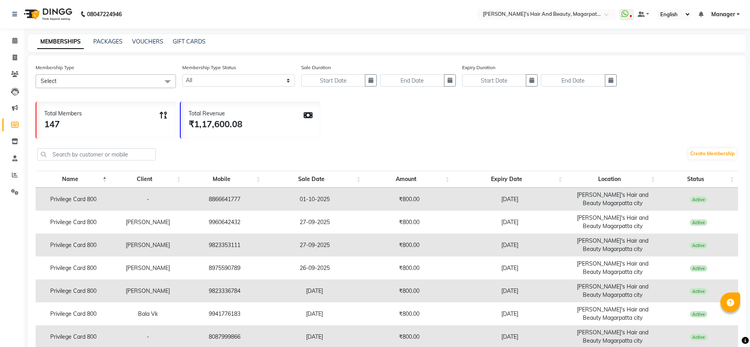
select select
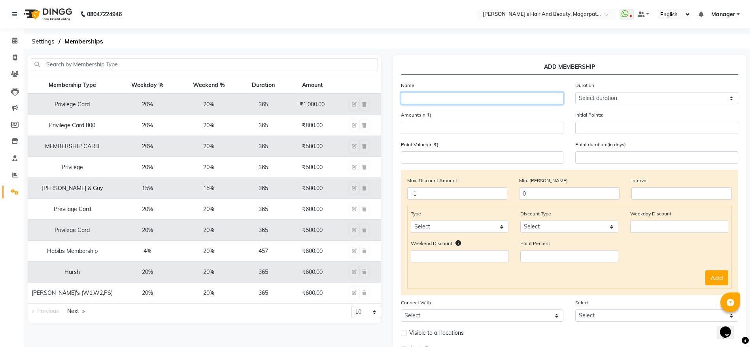
click at [420, 102] on input "text" at bounding box center [482, 98] width 163 height 12
paste input "[PERSON_NAME]"
type input "[PERSON_NAME]"
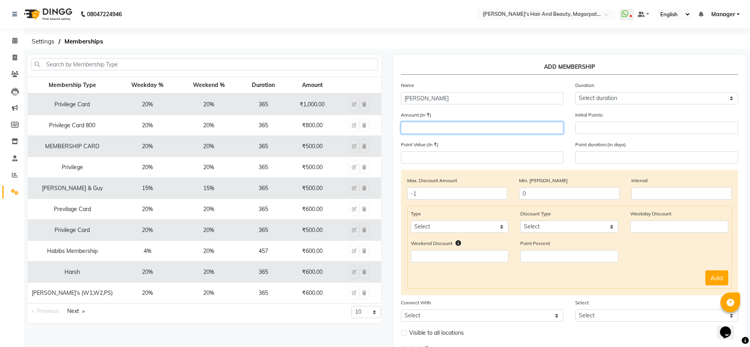
click at [418, 127] on input "number" at bounding box center [482, 128] width 163 height 12
type input "800"
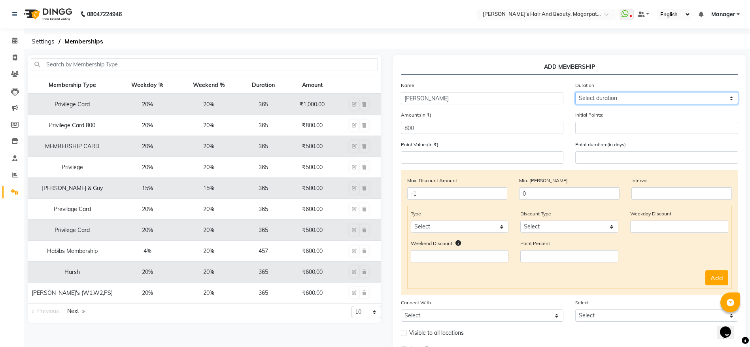
click at [590, 98] on select "Select duration Week Half-month Month Year Life Time 4 Months 8 Months 6 Months…" at bounding box center [656, 98] width 163 height 12
select select "4: 365"
click at [575, 92] on select "Select duration Week Half-month Month Year Life Time 4 Months 8 Months 6 Months…" at bounding box center [656, 98] width 163 height 12
type input "365"
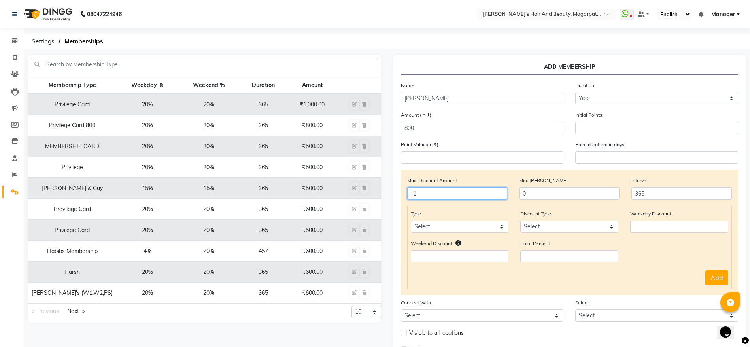
drag, startPoint x: 439, startPoint y: 201, endPoint x: 380, endPoint y: 213, distance: 60.2
click at [380, 213] on div "Membership Type Weekday % Weekend % Duration Amount Privilege Card 20% 20% 365 …" at bounding box center [387, 222] width 730 height 335
drag, startPoint x: 645, startPoint y: 195, endPoint x: 616, endPoint y: 196, distance: 29.3
click at [616, 196] on div "Max. Discount Amount Min. [PERSON_NAME] 0 Interval 365" at bounding box center [569, 191] width 337 height 30
type input "0"
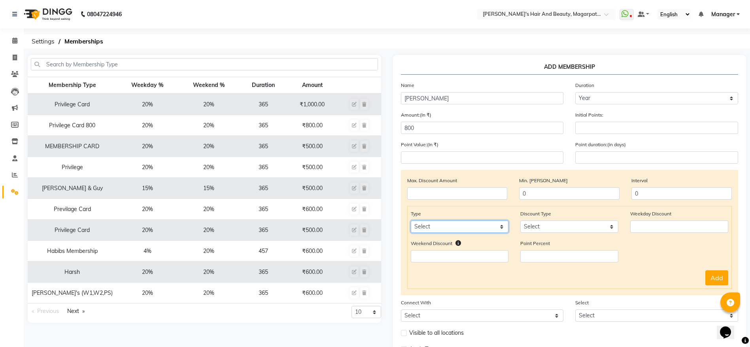
click at [494, 225] on select "Select Service Product Package Prepaid Voucher" at bounding box center [460, 227] width 98 height 12
select select "service"
click at [411, 221] on select "Select Service Product Package Prepaid Voucher" at bounding box center [460, 227] width 98 height 12
click at [539, 227] on select "Select Percent Flat" at bounding box center [569, 227] width 98 height 12
select select "Percent"
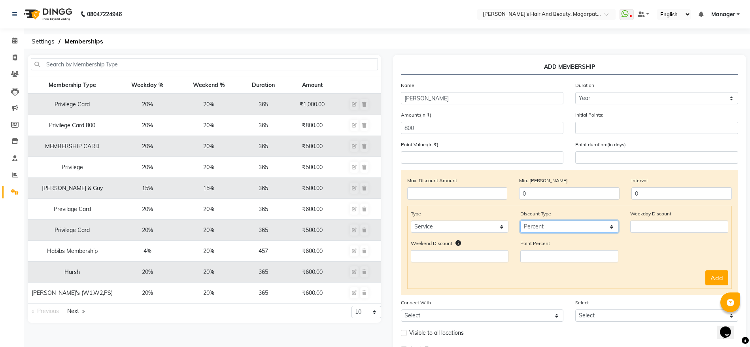
click at [520, 221] on select "Select Percent Flat" at bounding box center [569, 227] width 98 height 12
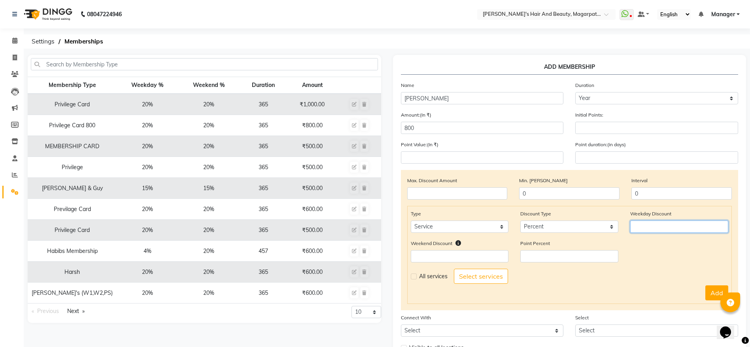
click at [648, 222] on input "number" at bounding box center [679, 227] width 98 height 12
type input "20"
click at [489, 257] on input "number" at bounding box center [460, 256] width 98 height 12
type input "20"
click at [414, 275] on label at bounding box center [414, 276] width 6 height 6
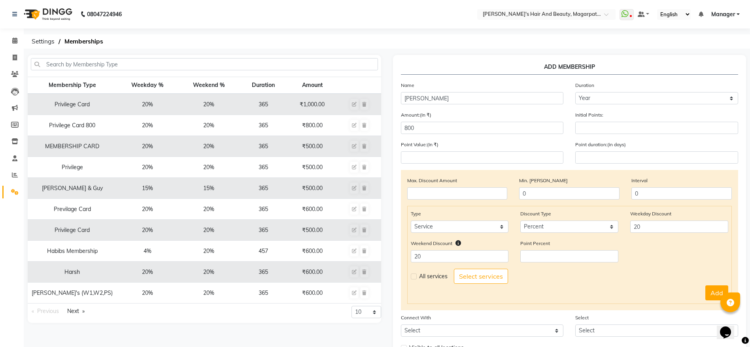
click at [414, 275] on input "checkbox" at bounding box center [413, 276] width 5 height 5
checkbox input "true"
click at [716, 290] on button "Add" at bounding box center [716, 292] width 23 height 15
select select
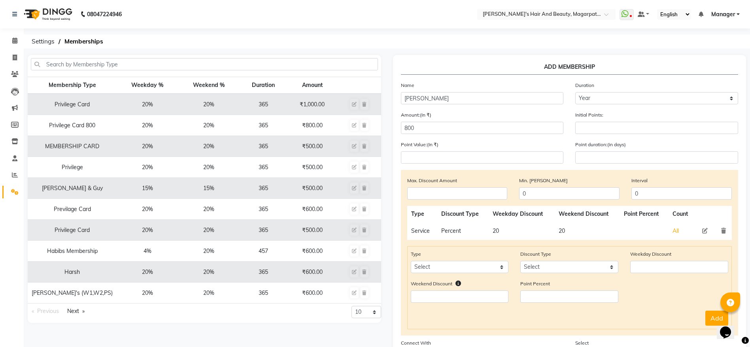
scroll to position [95, 0]
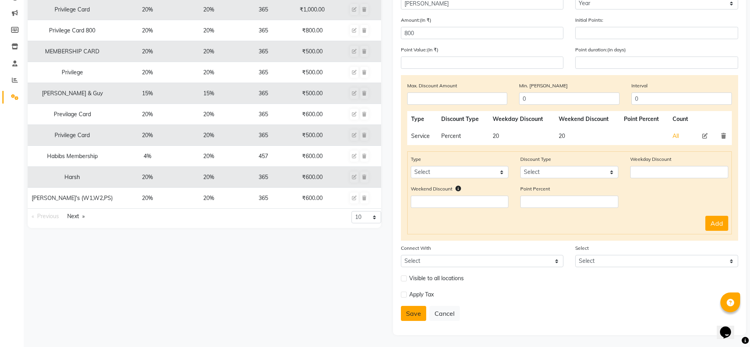
click at [417, 317] on button "Save" at bounding box center [413, 313] width 25 height 15
select select
type input "0"
select select
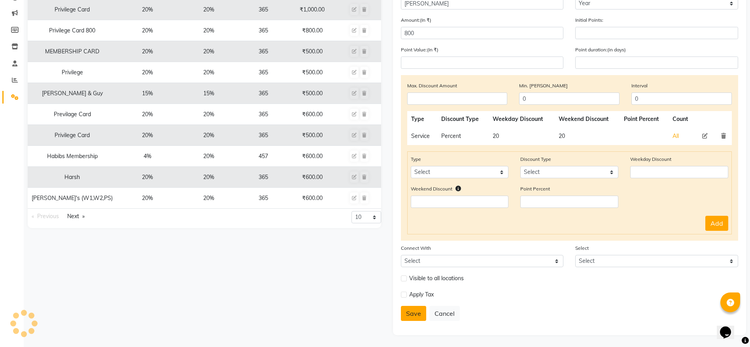
checkbox input "false"
